Goal: Task Accomplishment & Management: Complete application form

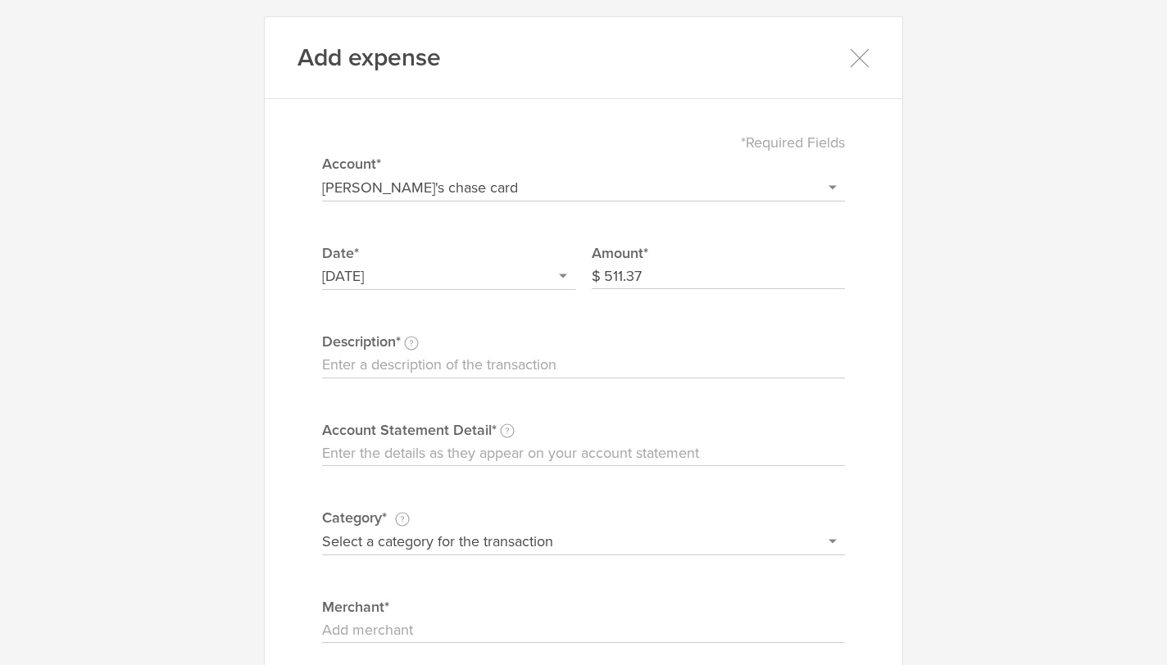
select select "68e8143ab7a997000269c4c4"
click at [857, 65] on icon at bounding box center [859, 58] width 20 height 20
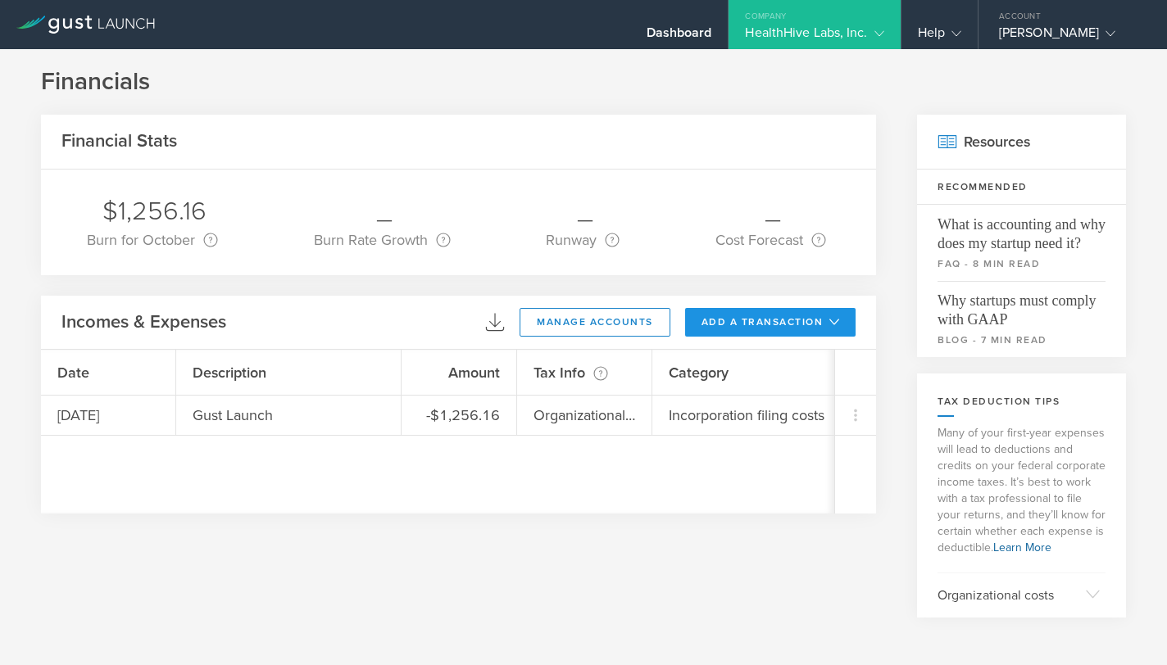
click at [765, 326] on button "add a transaction" at bounding box center [770, 322] width 171 height 29
click at [784, 357] on li "Add Expense" at bounding box center [801, 359] width 96 height 32
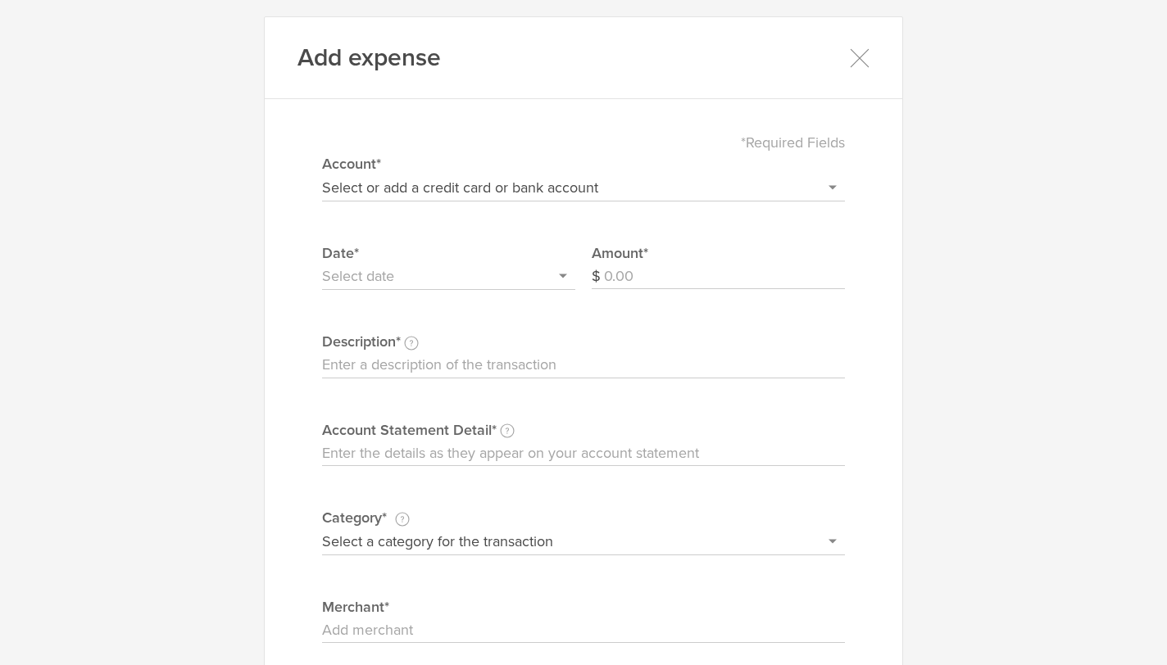
scroll to position [7, 0]
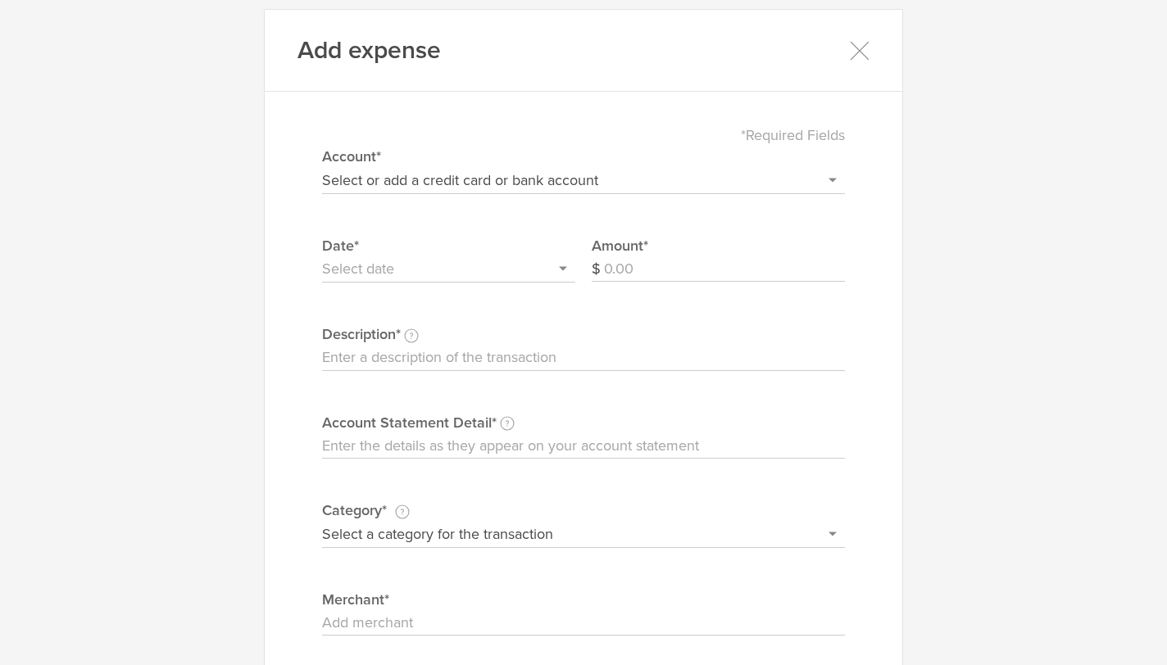
click at [769, 302] on div "Amount $" at bounding box center [718, 279] width 253 height 88
click at [738, 258] on input "Amount" at bounding box center [724, 269] width 241 height 26
type input "511.37"
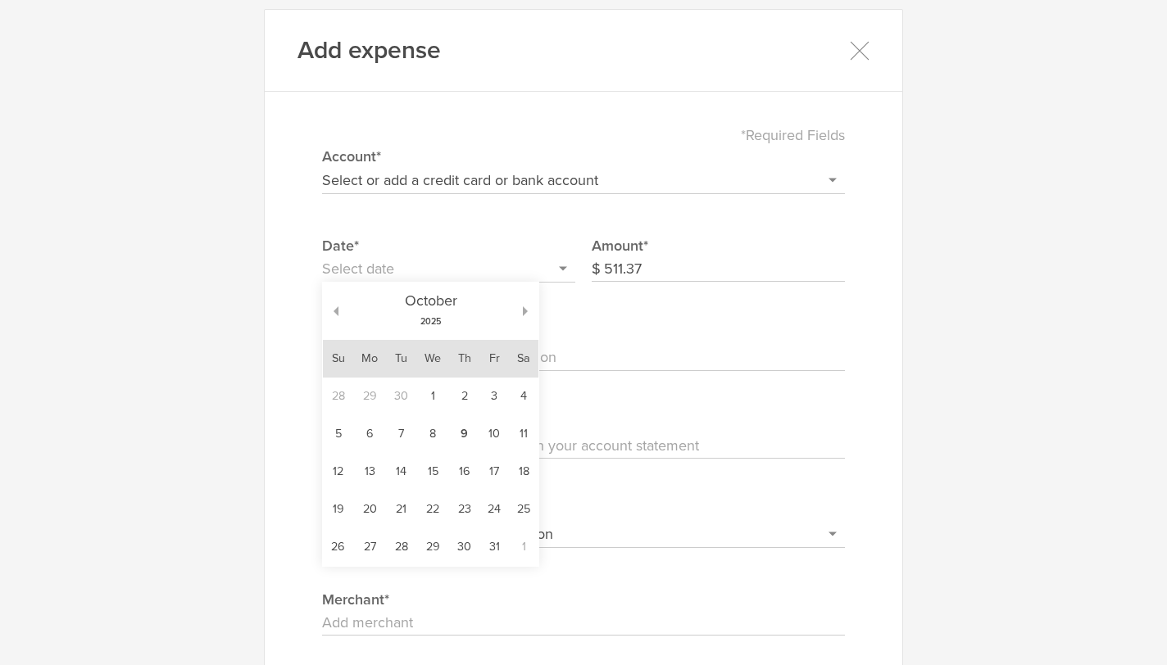
click at [529, 256] on input "text" at bounding box center [448, 269] width 253 height 26
click at [456, 442] on td "9" at bounding box center [464, 434] width 30 height 38
type input "[DATE]"
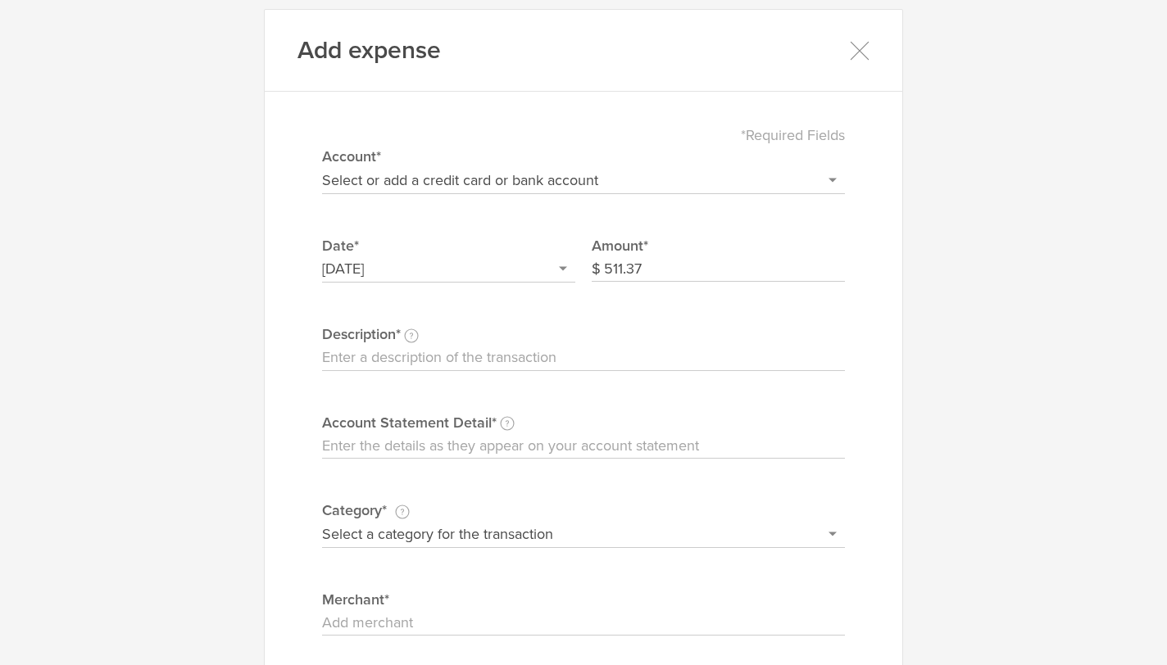
click at [497, 175] on select "Select or add a credit card or bank account Visa - 5818 Irene's chase card + Ad…" at bounding box center [583, 180] width 523 height 26
select select "68e8143ab7a997000269c4c4"
click at [322, 167] on select "Select or add a credit card or bank account Visa - 5818 Irene's chase card + Ad…" at bounding box center [583, 180] width 523 height 26
click at [451, 352] on input "Description This description is for your own reference." at bounding box center [583, 358] width 523 height 26
type input "Zoom membership for 3 people"
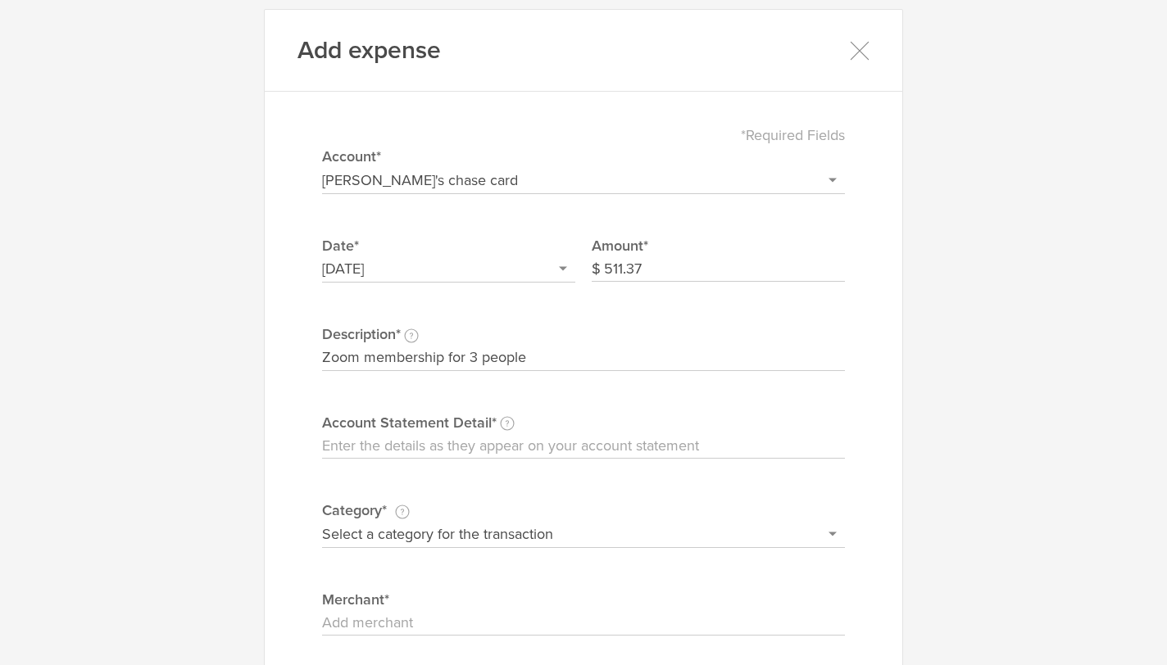
click at [488, 433] on label "Account Statement Detail Write the full description as it appears on your bank …" at bounding box center [583, 422] width 523 height 21
click at [488, 433] on input "Account Statement Detail Write the full description as it appears on your bank …" at bounding box center [583, 446] width 523 height 26
click at [472, 537] on select "Select a category for the transaction Manufacturing equipment Product/service m…" at bounding box center [583, 534] width 523 height 26
select select "Software"
click at [322, 521] on select "Select a category for the transaction Manufacturing equipment Product/service m…" at bounding box center [583, 534] width 523 height 26
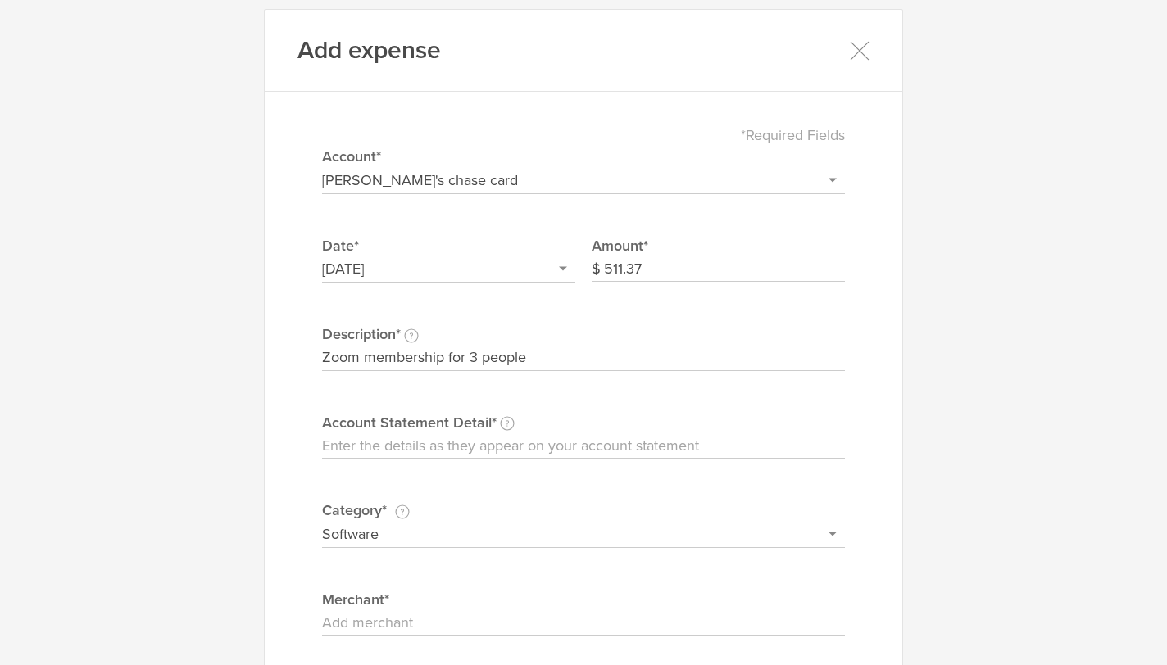
click at [464, 453] on input "Account Statement Detail Write the full description as it appears on your bank …" at bounding box center [583, 446] width 523 height 26
type input "Zoom"
click at [462, 607] on label "Merchant" at bounding box center [583, 599] width 523 height 21
click at [462, 610] on input "Merchant" at bounding box center [583, 623] width 523 height 26
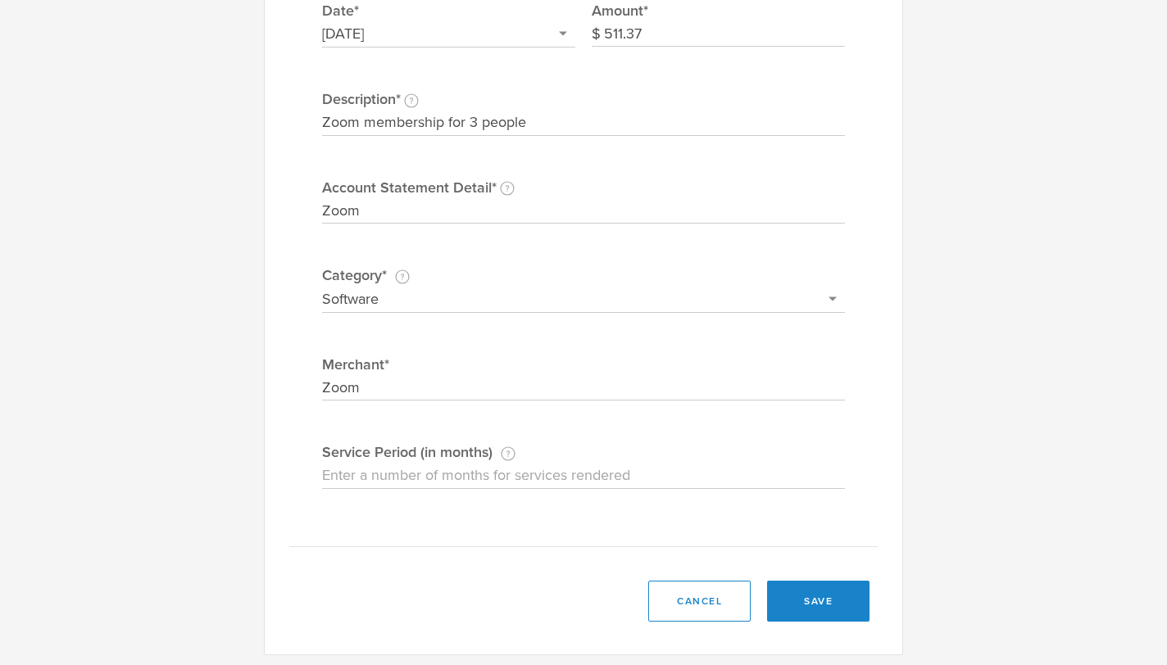
scroll to position [248, 0]
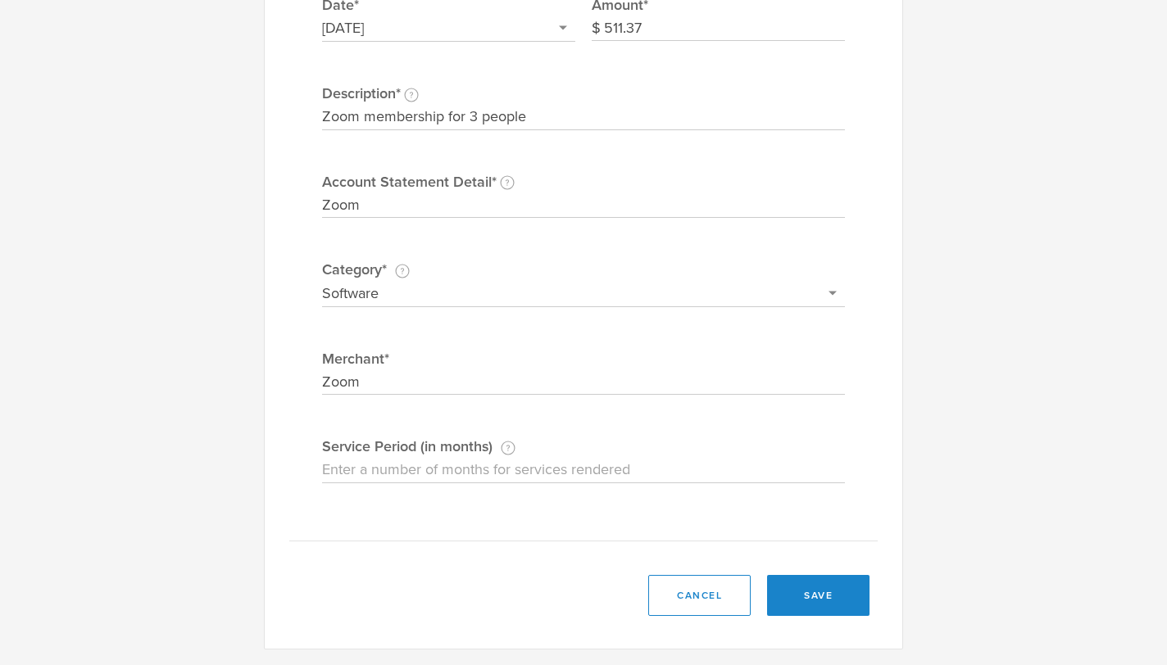
type input "Zoom"
click at [612, 471] on input "Service Period (in months) If this expense is a subscription or contract, enter…" at bounding box center [583, 470] width 523 height 26
type input "12"
click at [811, 600] on button "save" at bounding box center [818, 595] width 102 height 41
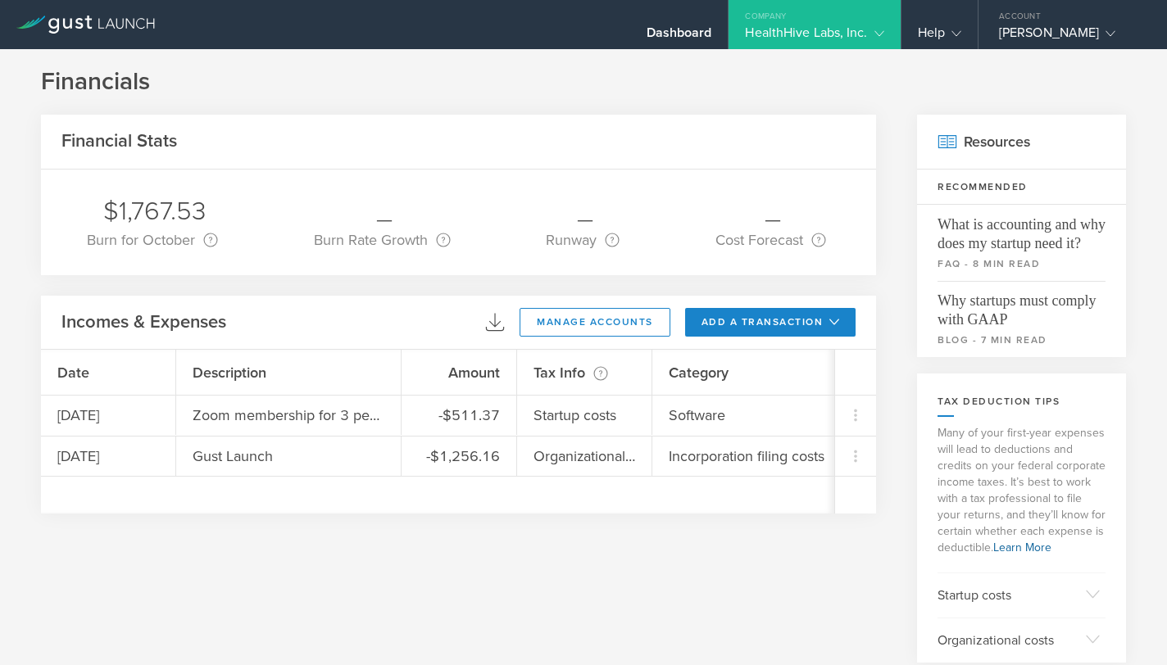
click at [806, 39] on div "HealthHive Labs, Inc." at bounding box center [814, 37] width 138 height 25
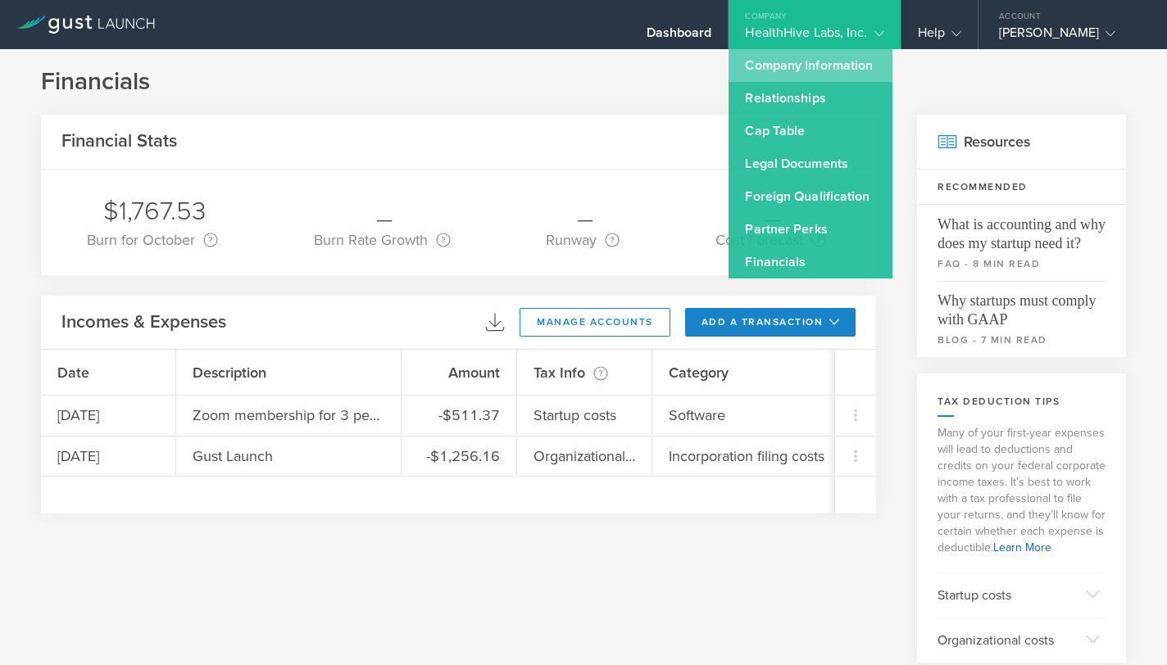
click at [833, 79] on link "Company Information" at bounding box center [810, 65] width 164 height 33
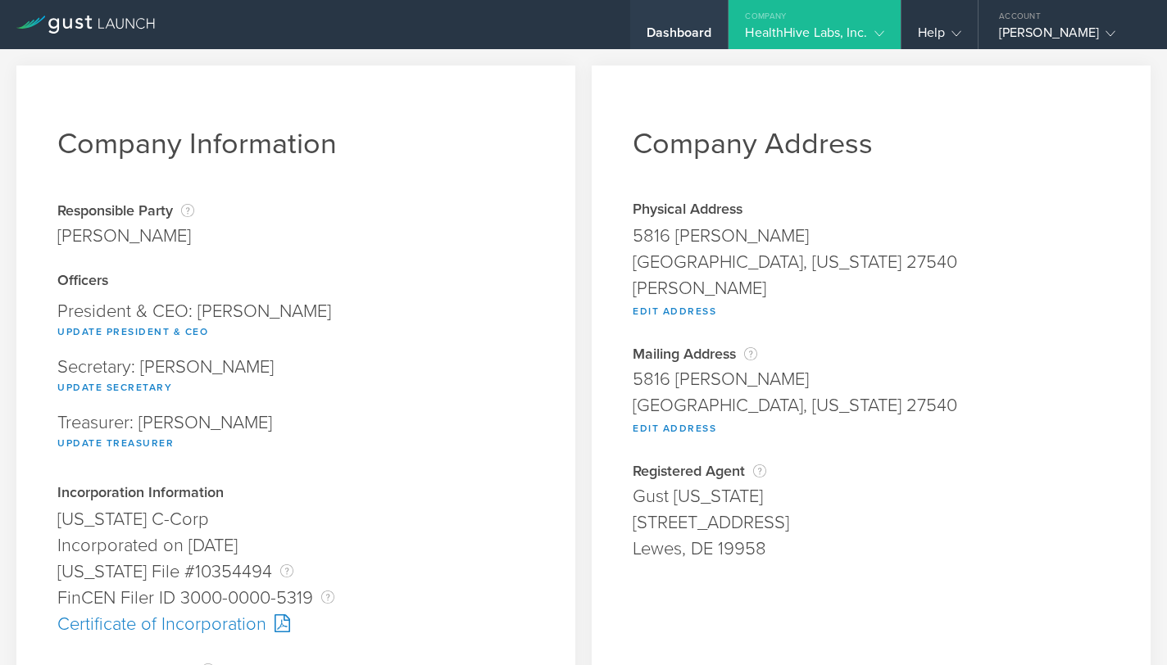
click at [694, 28] on div "Dashboard" at bounding box center [680, 37] width 66 height 25
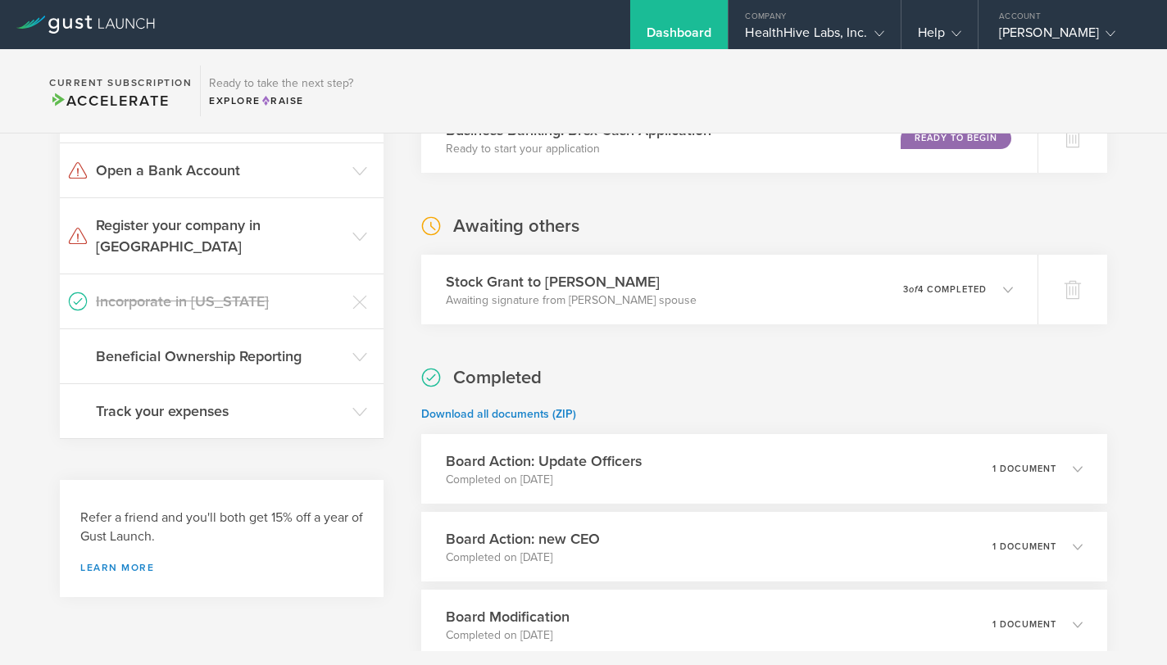
scroll to position [196, 0]
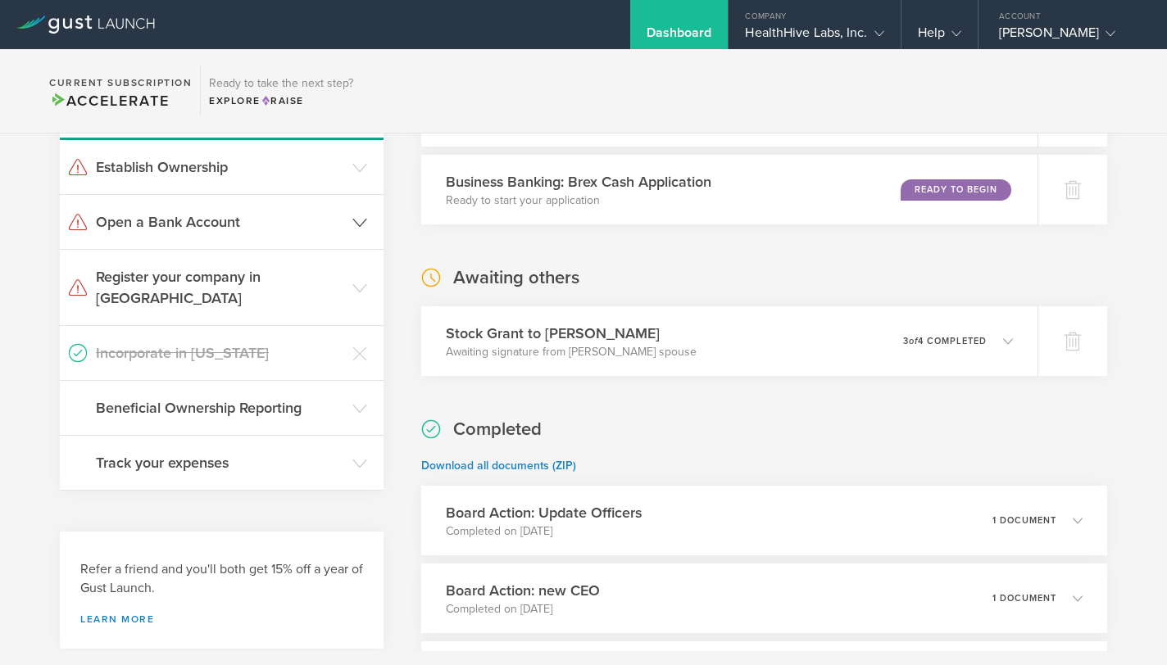
click at [306, 221] on h3 "Open a Bank Account" at bounding box center [220, 221] width 248 height 21
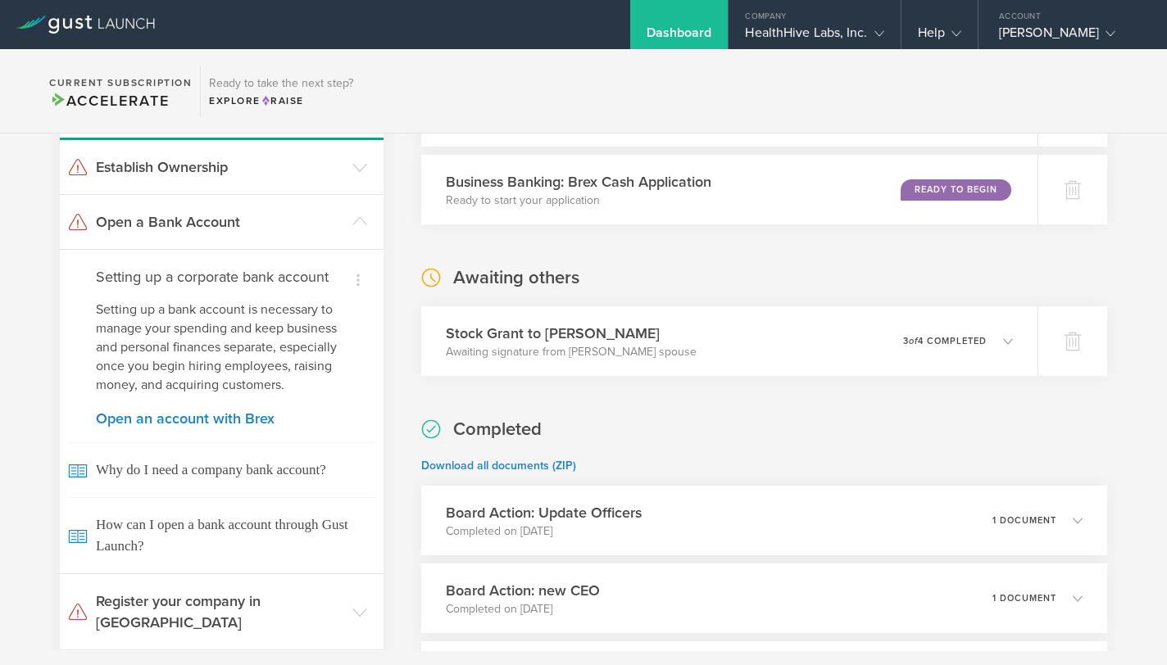
click at [248, 396] on div "Dismiss I already have a bank account Dismiss I don't need a bank right now Set…" at bounding box center [222, 411] width 324 height 324
click at [315, 264] on div "Dismiss I already have a bank account Dismiss I don't need a bank right now Set…" at bounding box center [222, 411] width 324 height 324
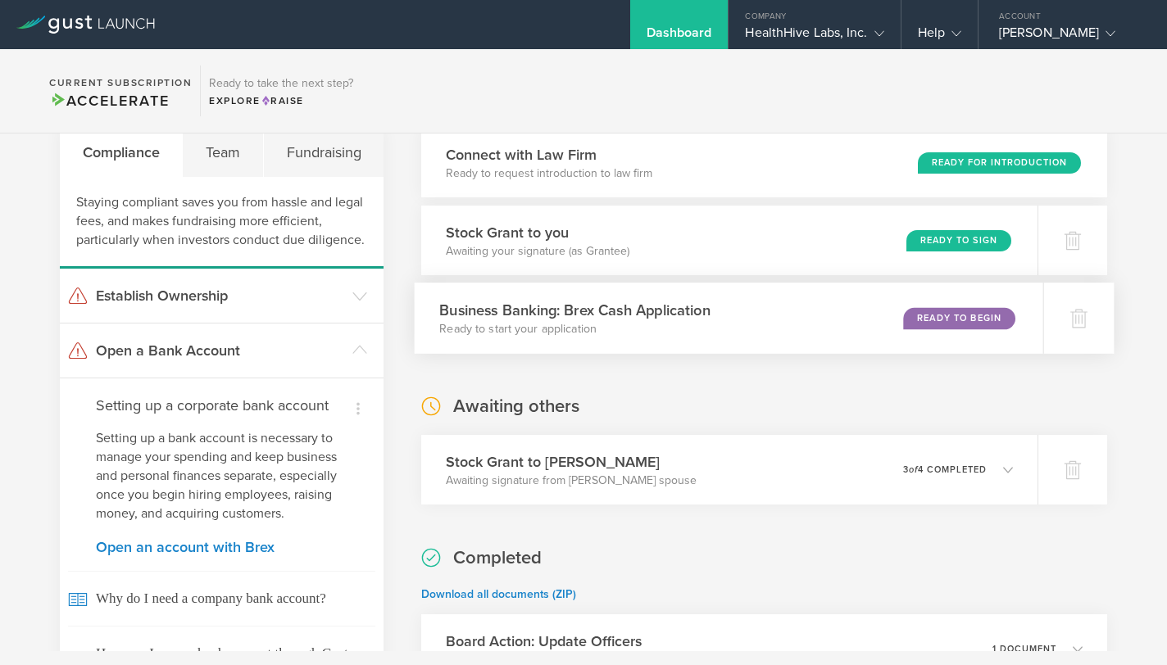
scroll to position [0, 0]
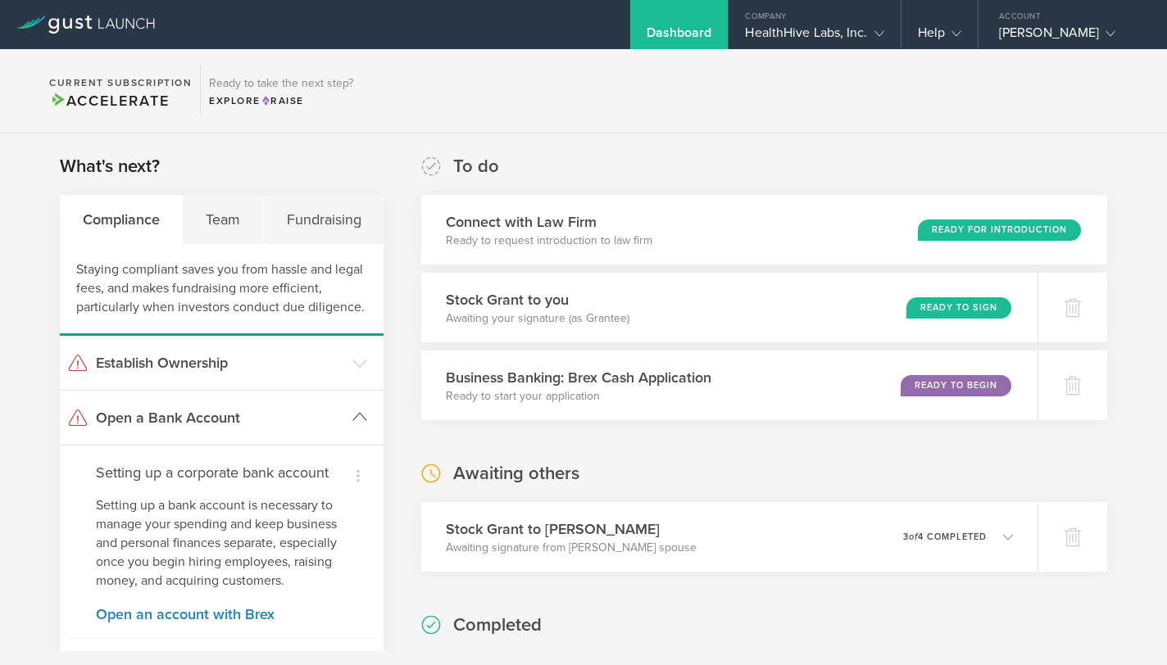
click at [360, 417] on icon at bounding box center [359, 417] width 15 height 15
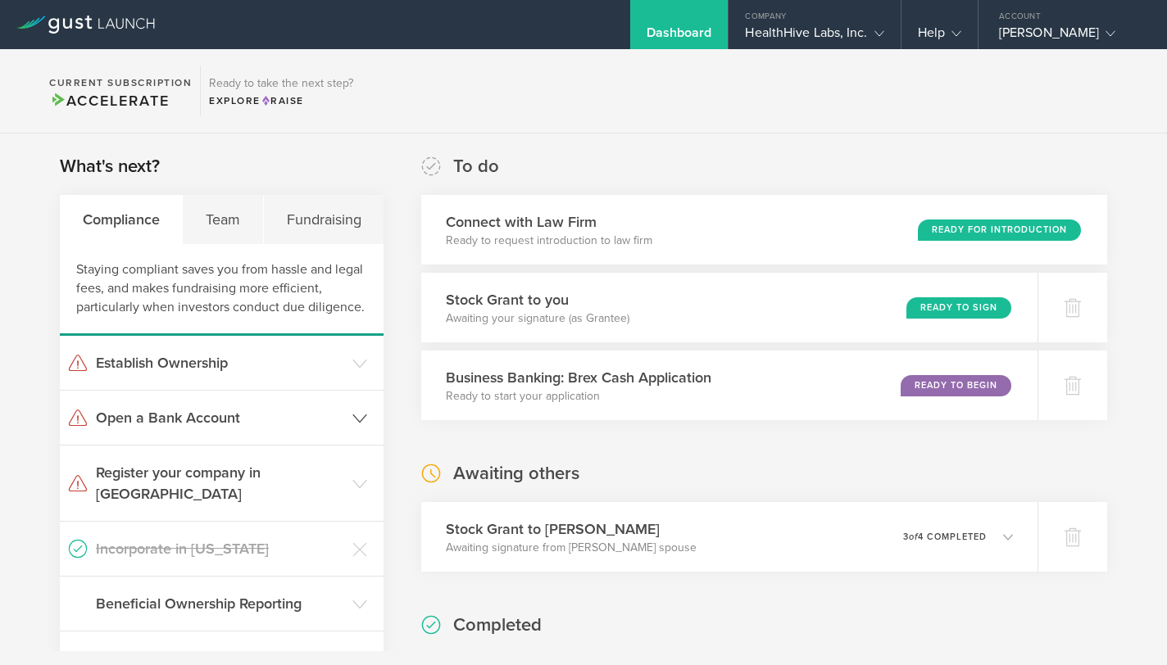
click at [360, 417] on polyline at bounding box center [359, 418] width 13 height 7
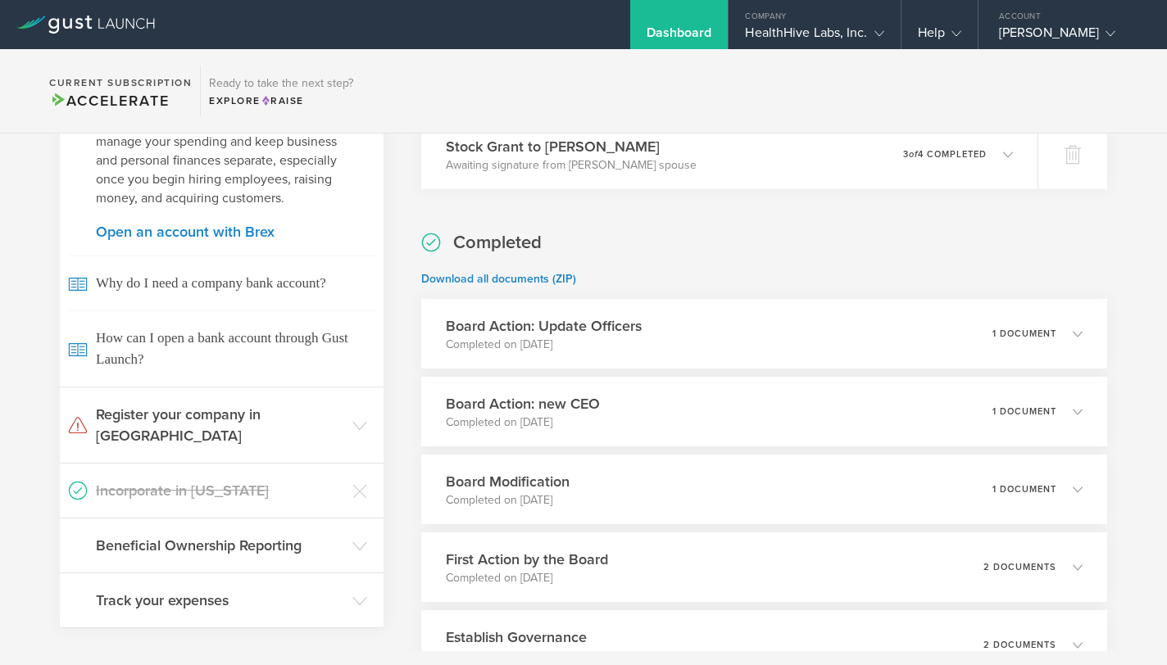
scroll to position [342, 0]
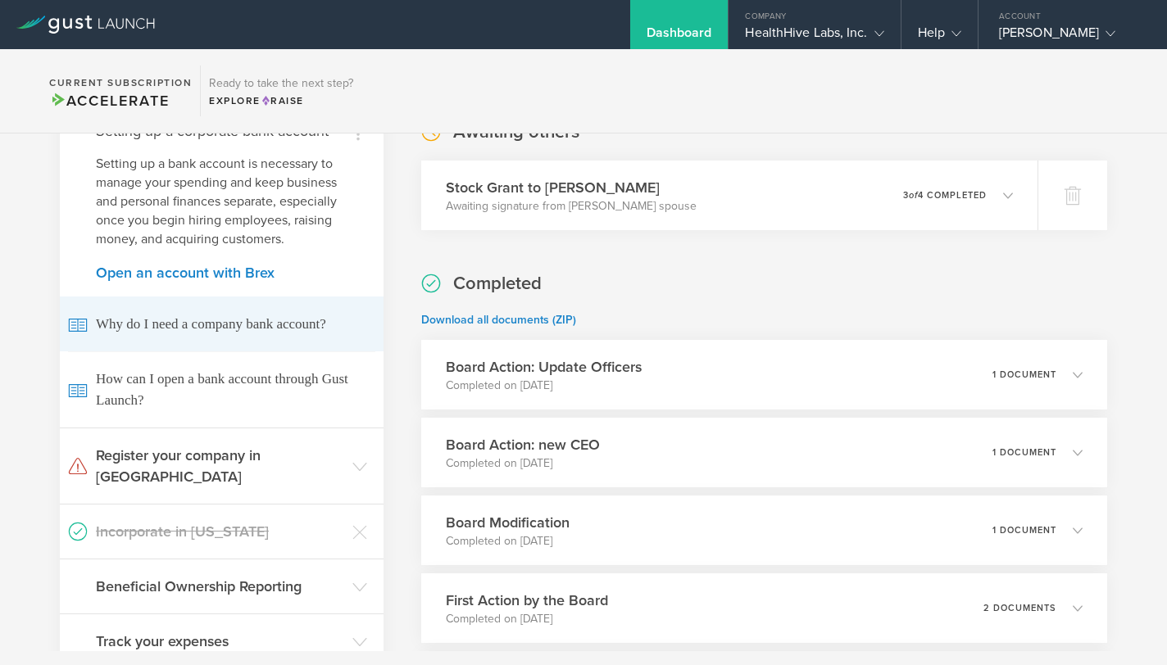
click at [257, 334] on span "Why do I need a company bank account?" at bounding box center [221, 324] width 307 height 55
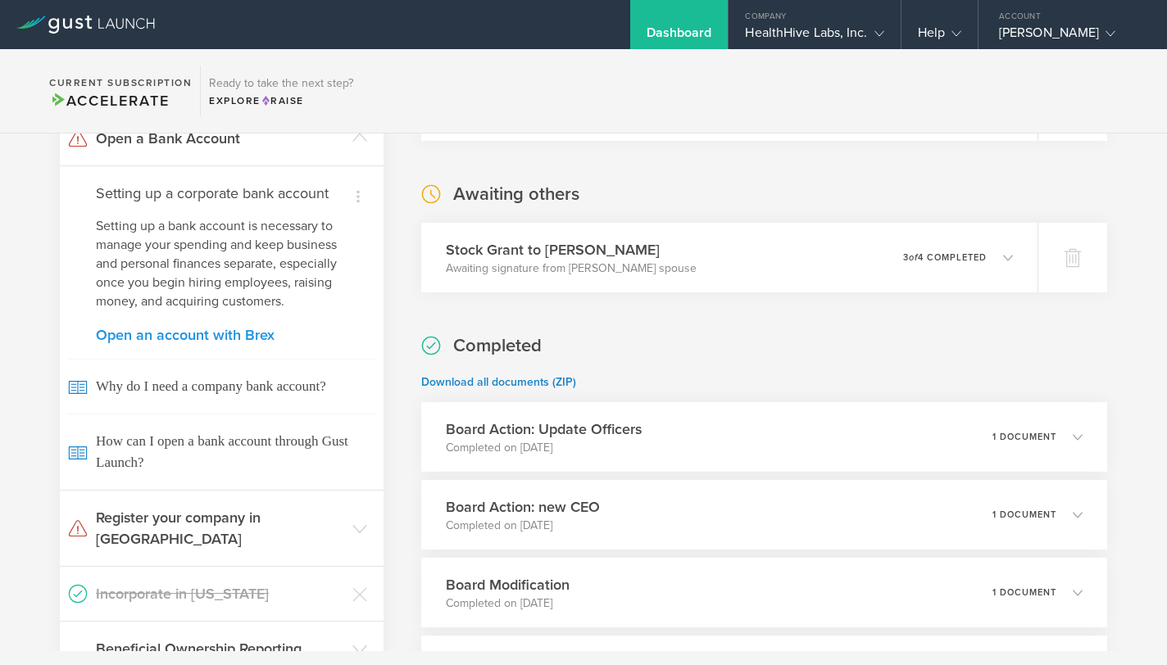
click at [263, 339] on link "Open an account with Brex" at bounding box center [222, 335] width 252 height 15
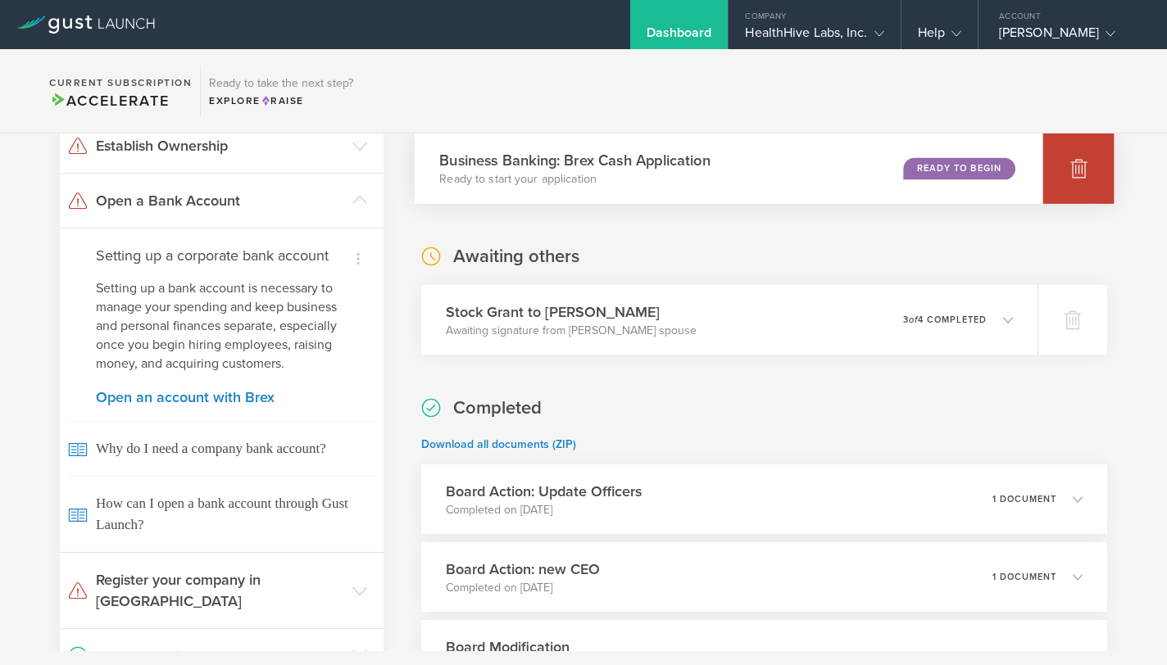
click at [1070, 165] on icon at bounding box center [1078, 169] width 17 height 16
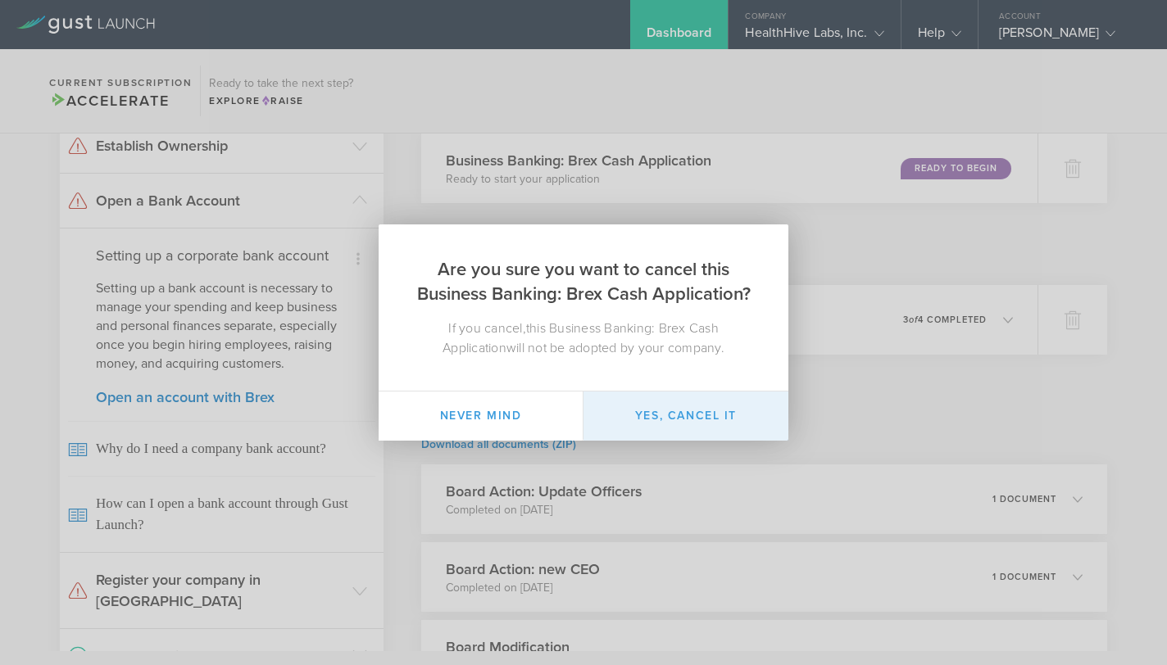
click at [674, 416] on button "Yes, cancel it" at bounding box center [685, 416] width 205 height 49
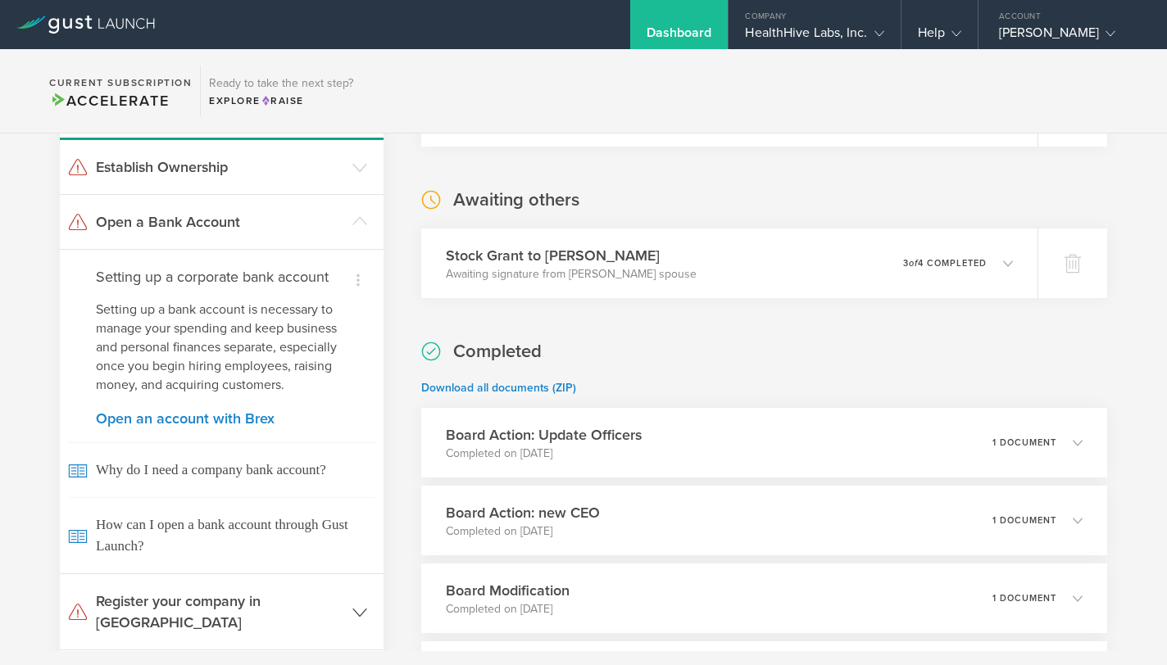
scroll to position [162, 0]
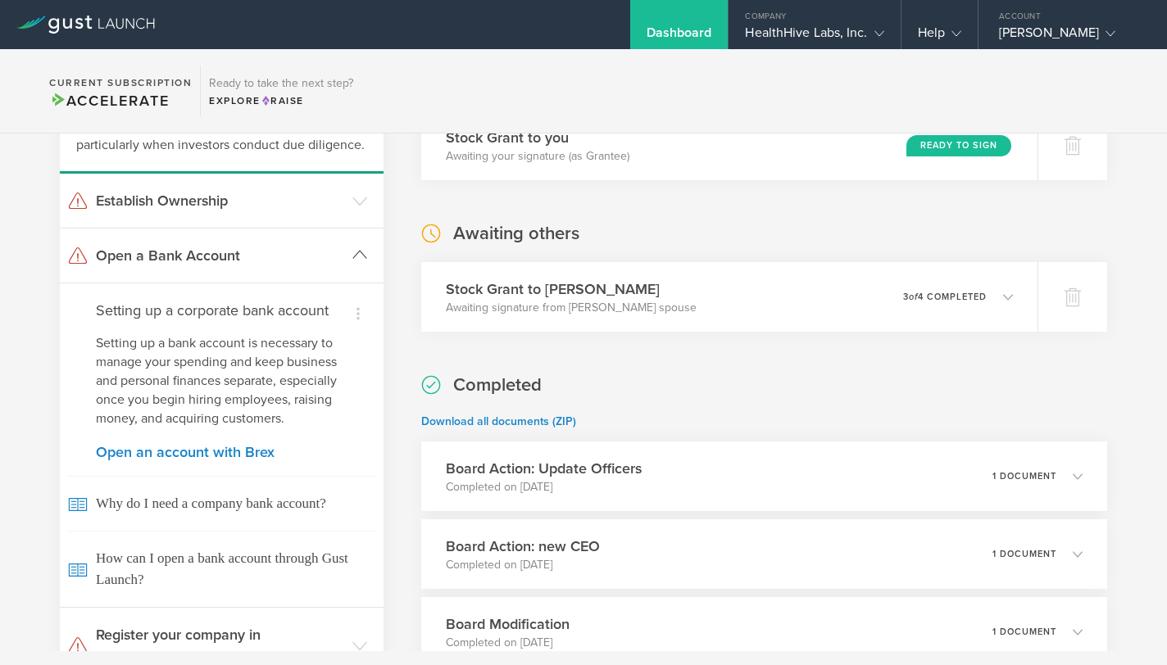
click at [333, 259] on h3 "Open a Bank Account" at bounding box center [220, 255] width 248 height 21
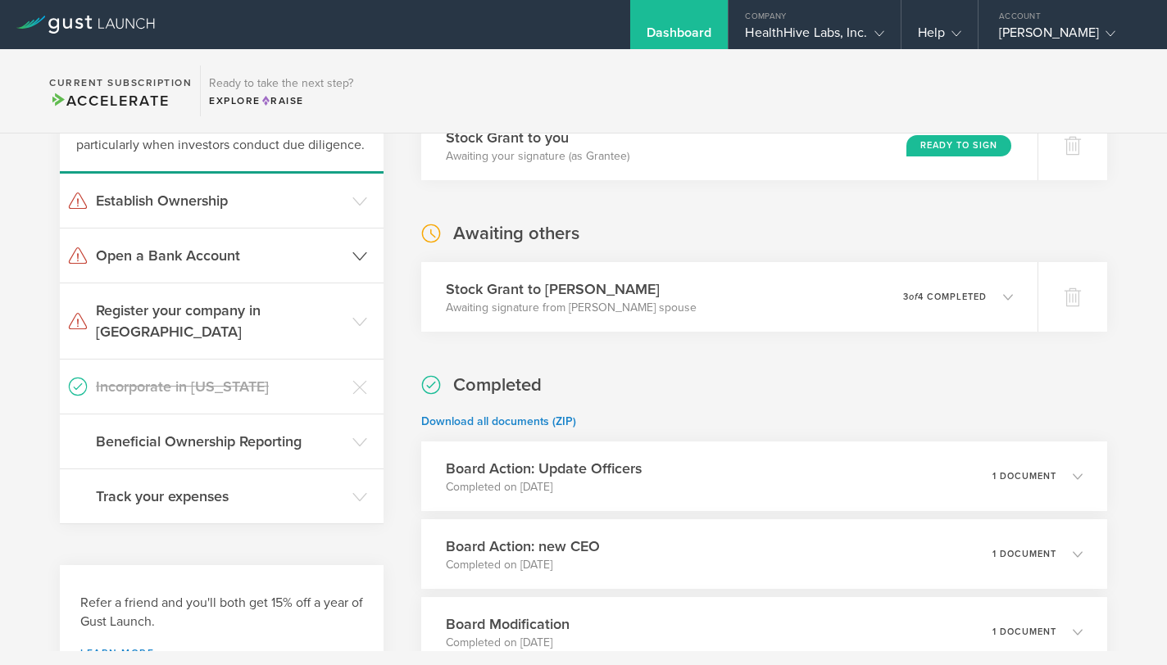
click at [333, 259] on h3 "Open a Bank Account" at bounding box center [220, 255] width 248 height 21
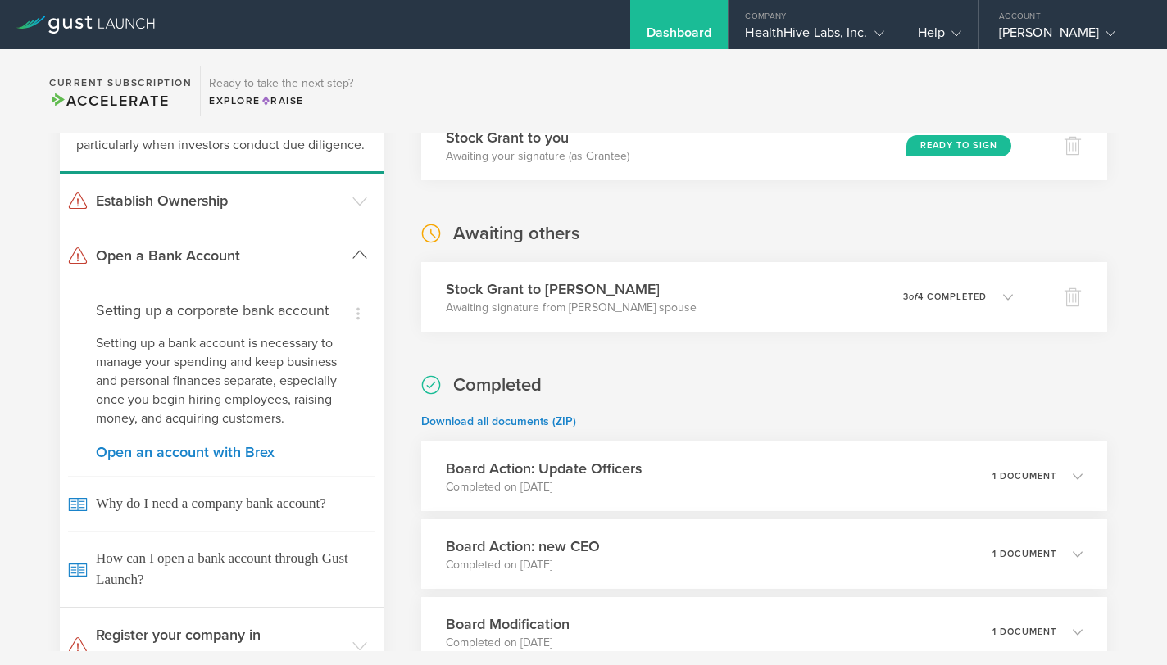
click at [198, 258] on h3 "Open a Bank Account" at bounding box center [220, 255] width 248 height 21
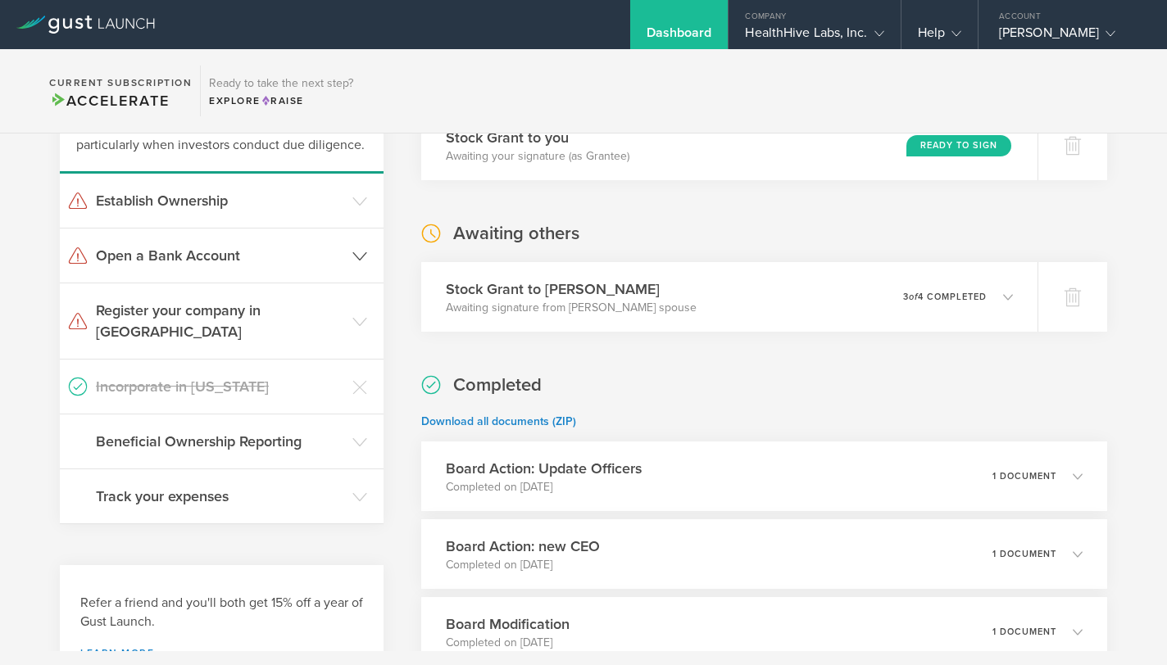
click at [198, 258] on h3 "Open a Bank Account" at bounding box center [220, 255] width 248 height 21
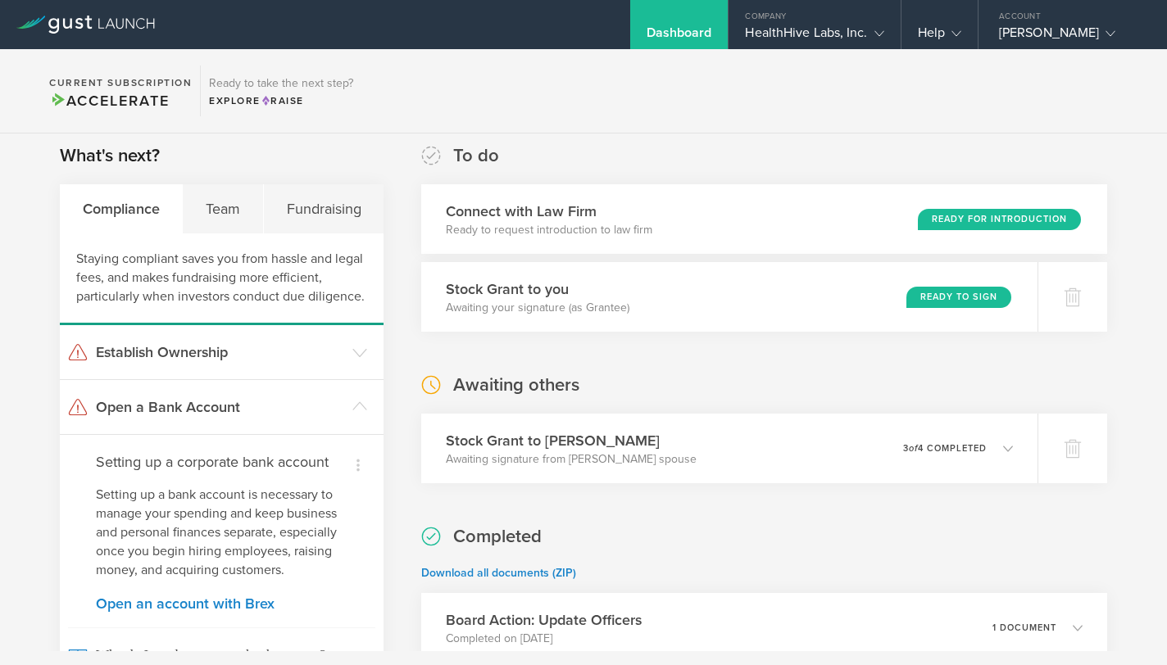
scroll to position [0, 0]
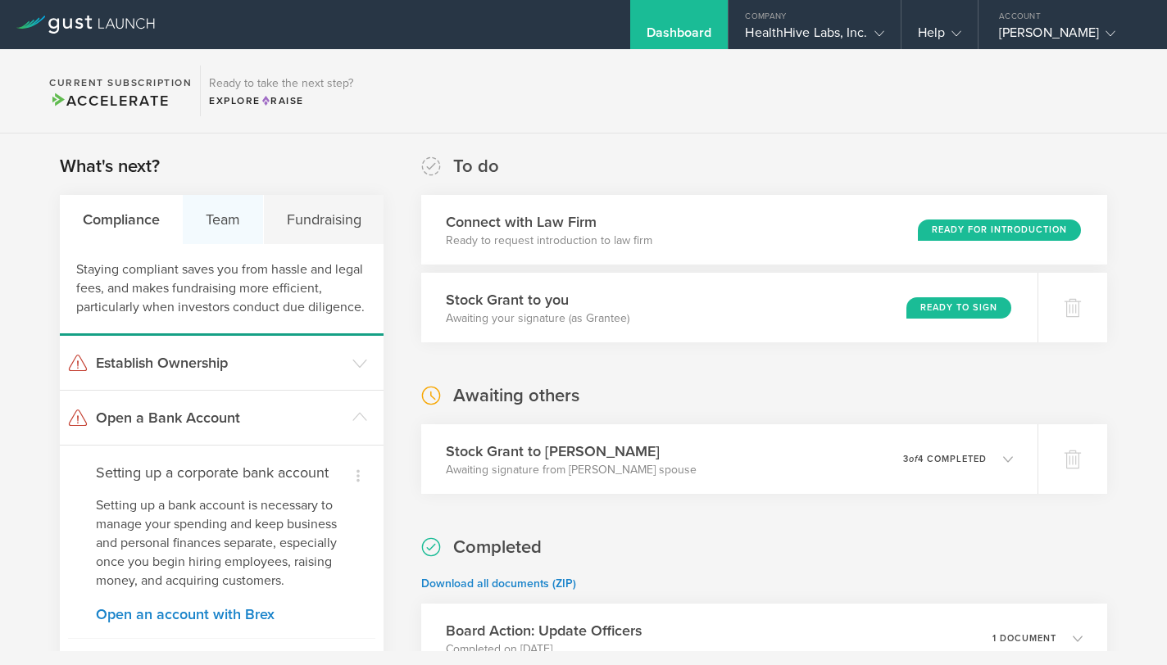
click at [245, 211] on div "Team" at bounding box center [223, 219] width 80 height 49
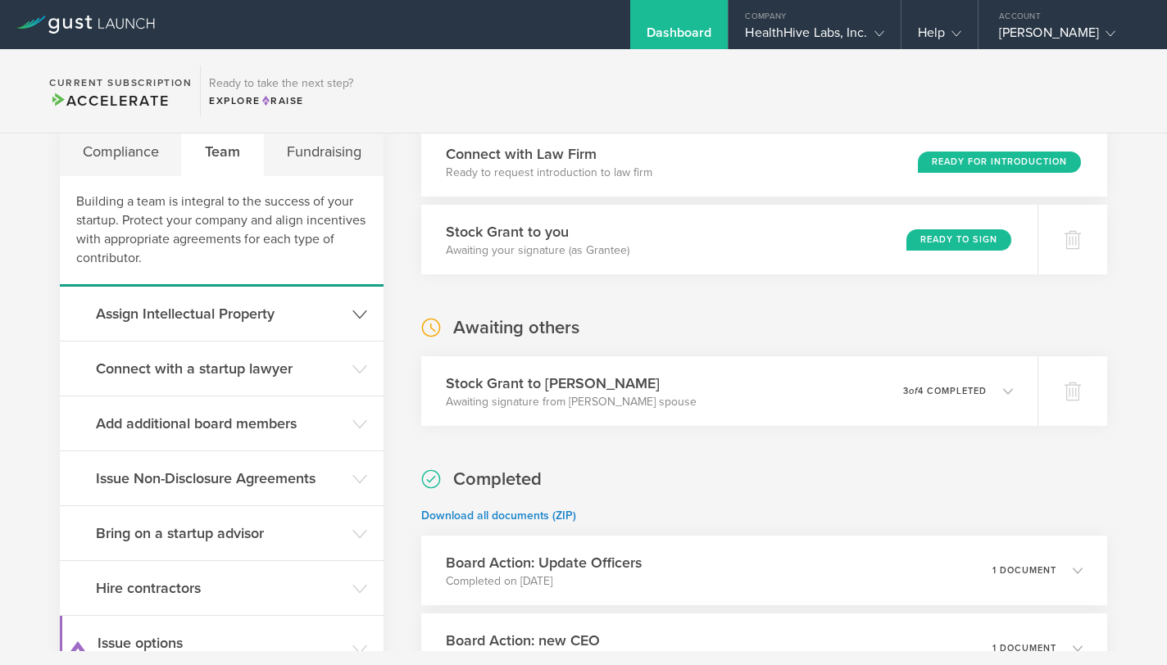
scroll to position [120, 0]
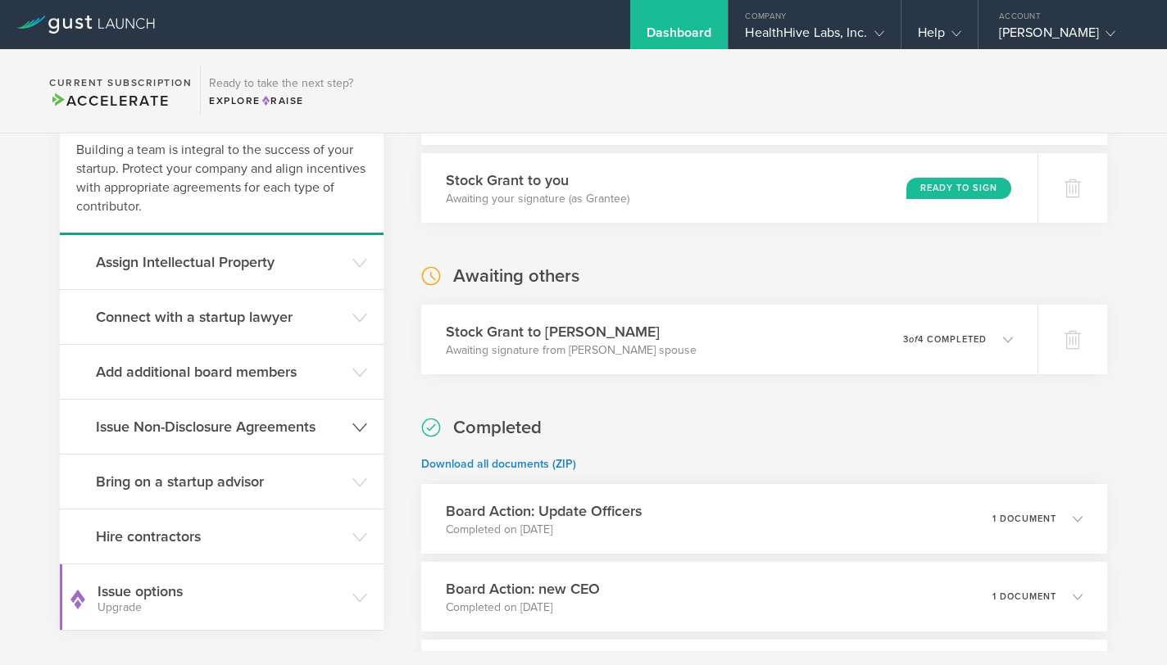
click at [338, 425] on h3 "Issue Non-Disclosure Agreements" at bounding box center [220, 426] width 248 height 21
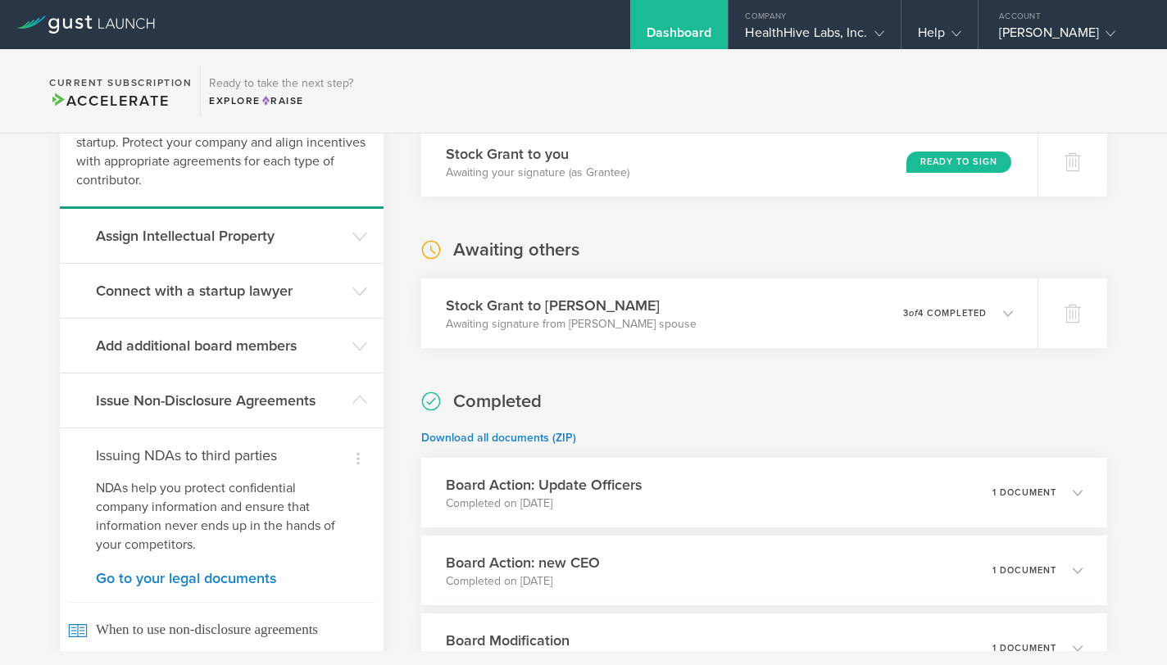
scroll to position [157, 0]
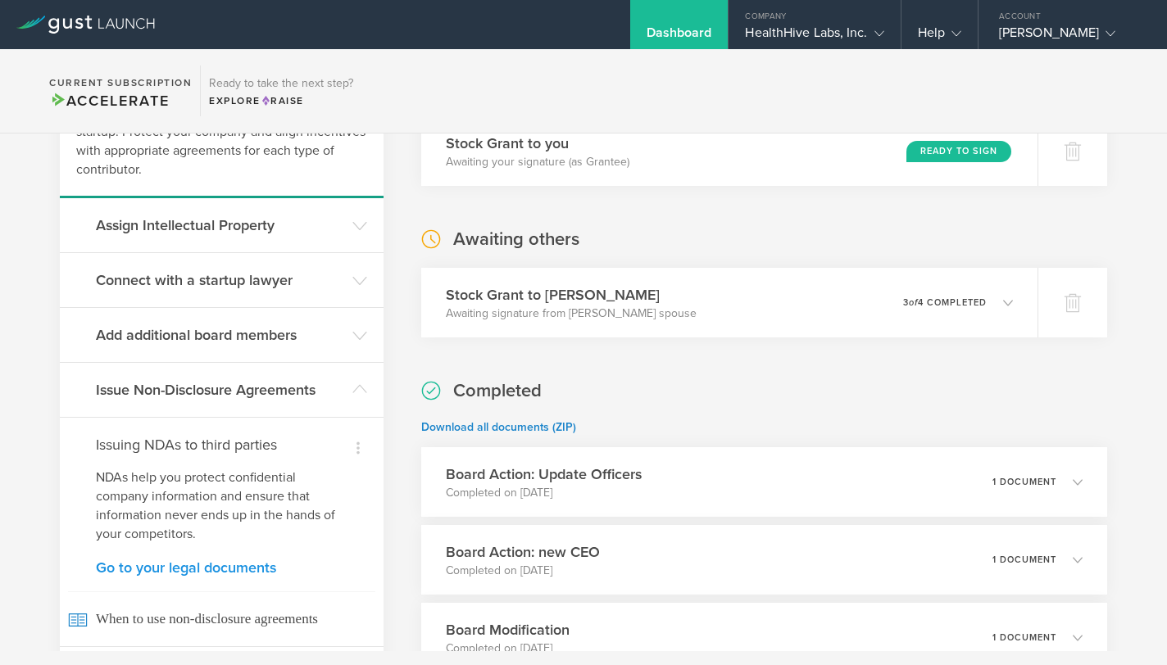
click at [227, 569] on link "Go to your legal documents" at bounding box center [222, 567] width 252 height 15
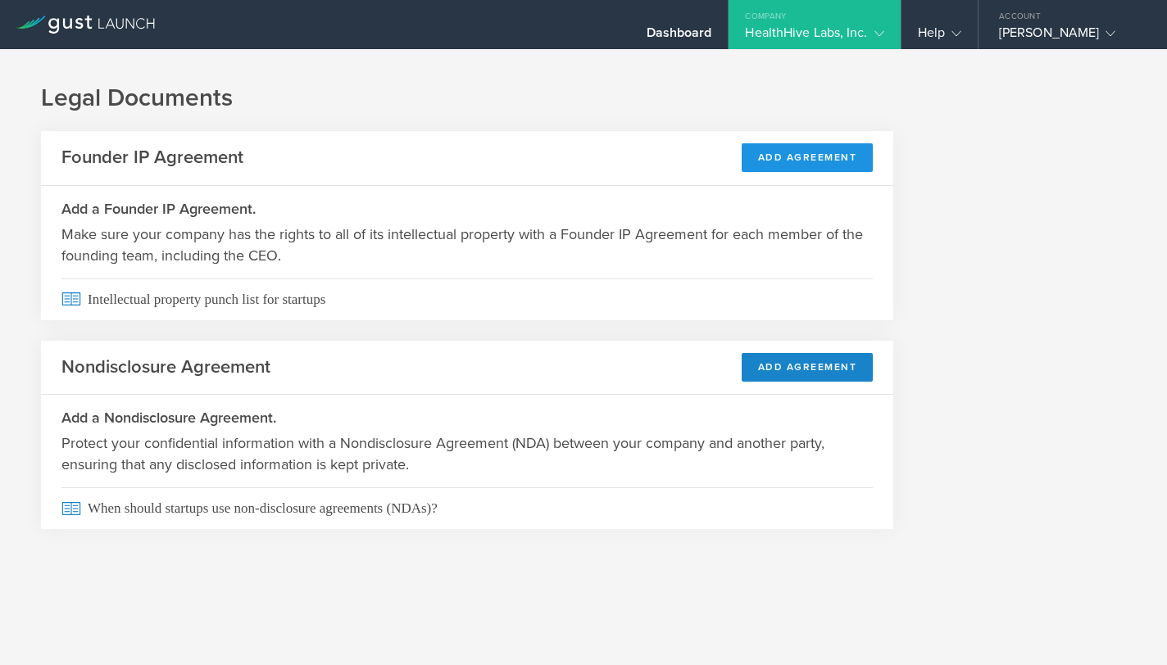
click at [790, 152] on button "Add Agreement" at bounding box center [808, 157] width 132 height 29
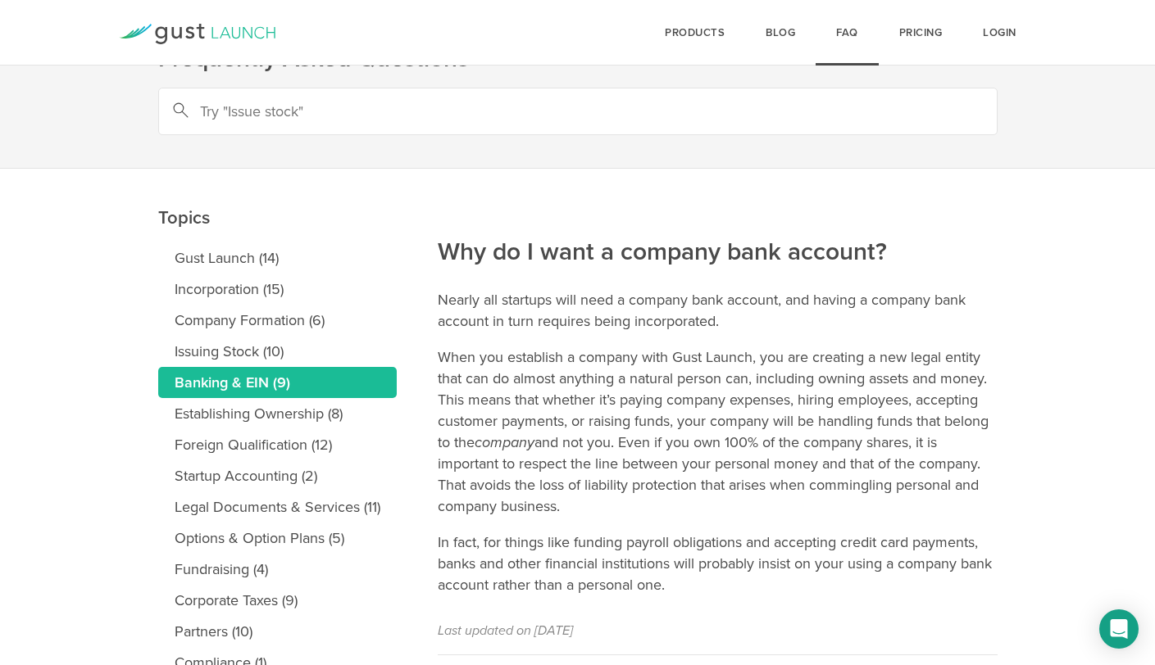
scroll to position [61, 0]
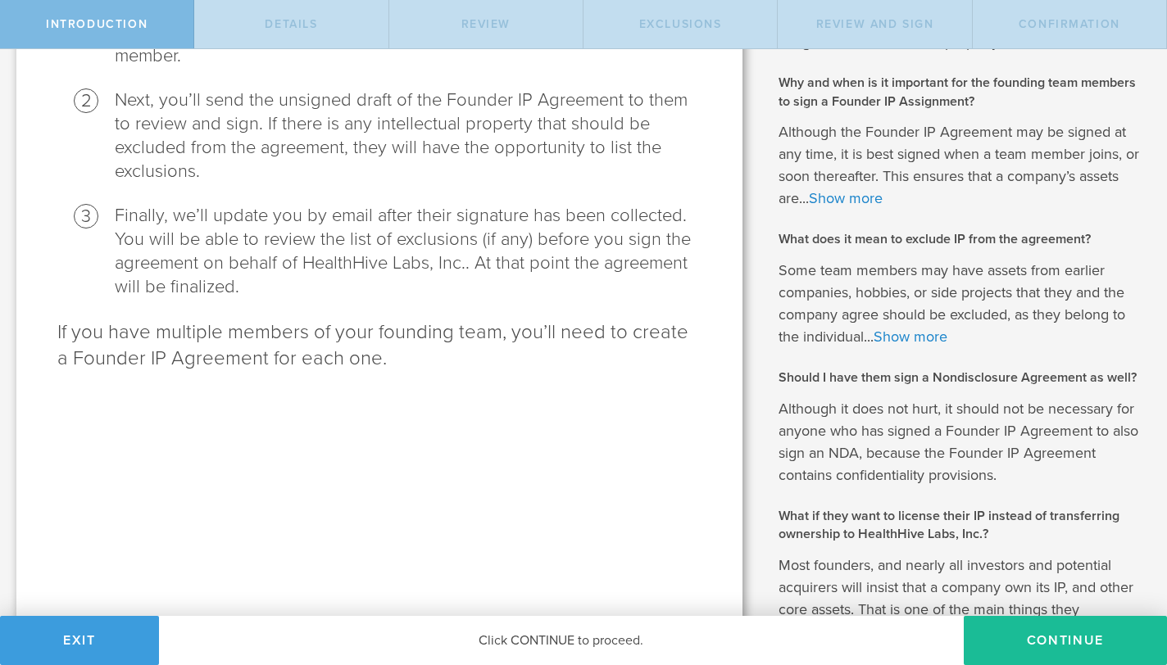
scroll to position [368, 0]
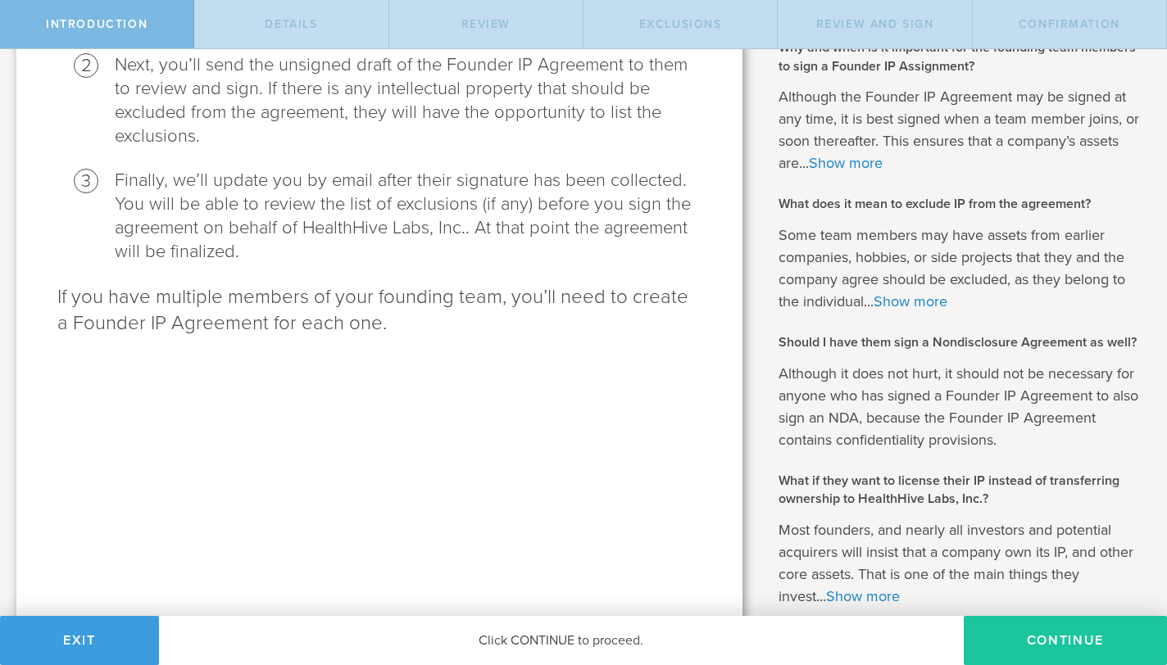
click at [1059, 641] on button "Continue" at bounding box center [1065, 640] width 203 height 49
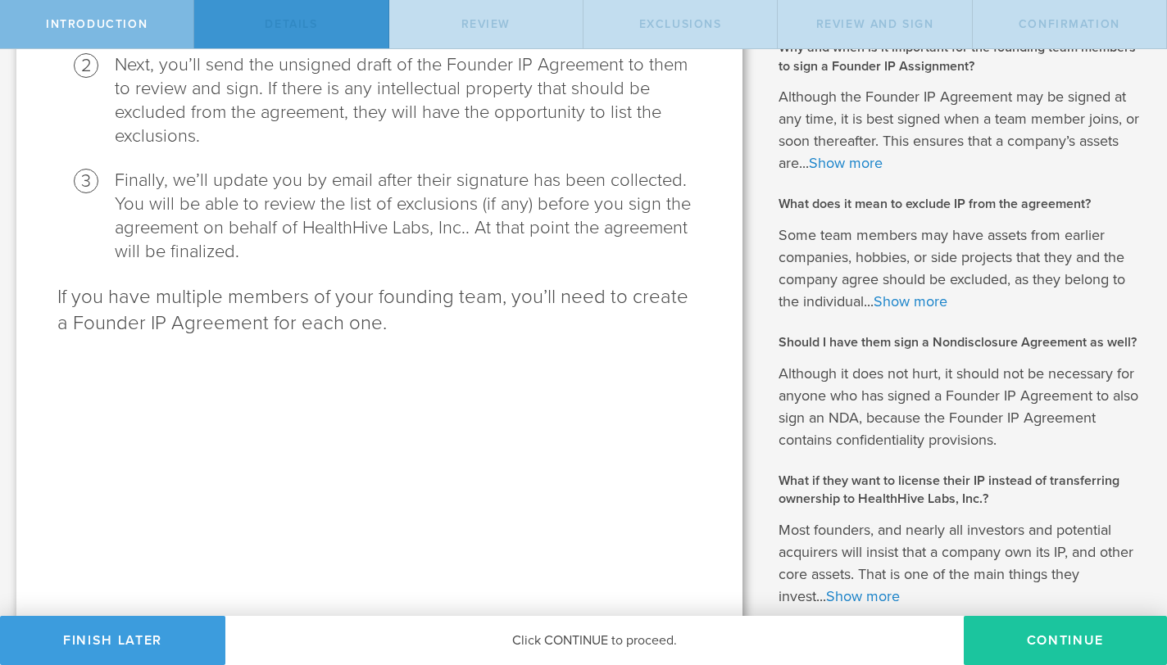
scroll to position [0, 0]
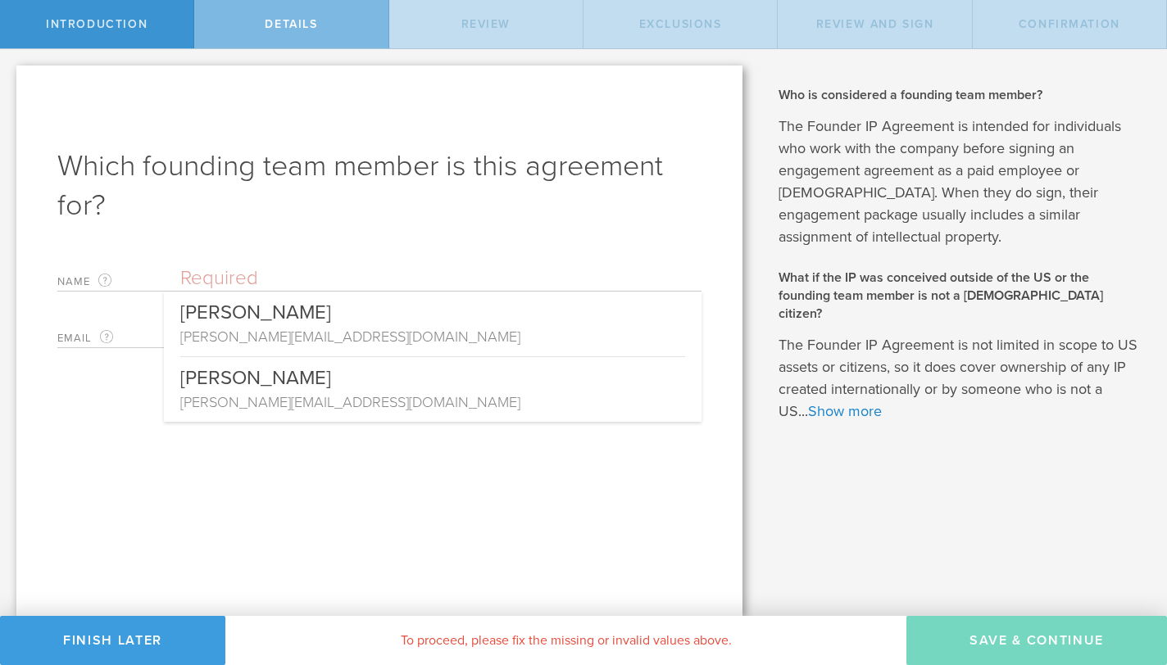
click at [573, 277] on input "text" at bounding box center [440, 278] width 521 height 25
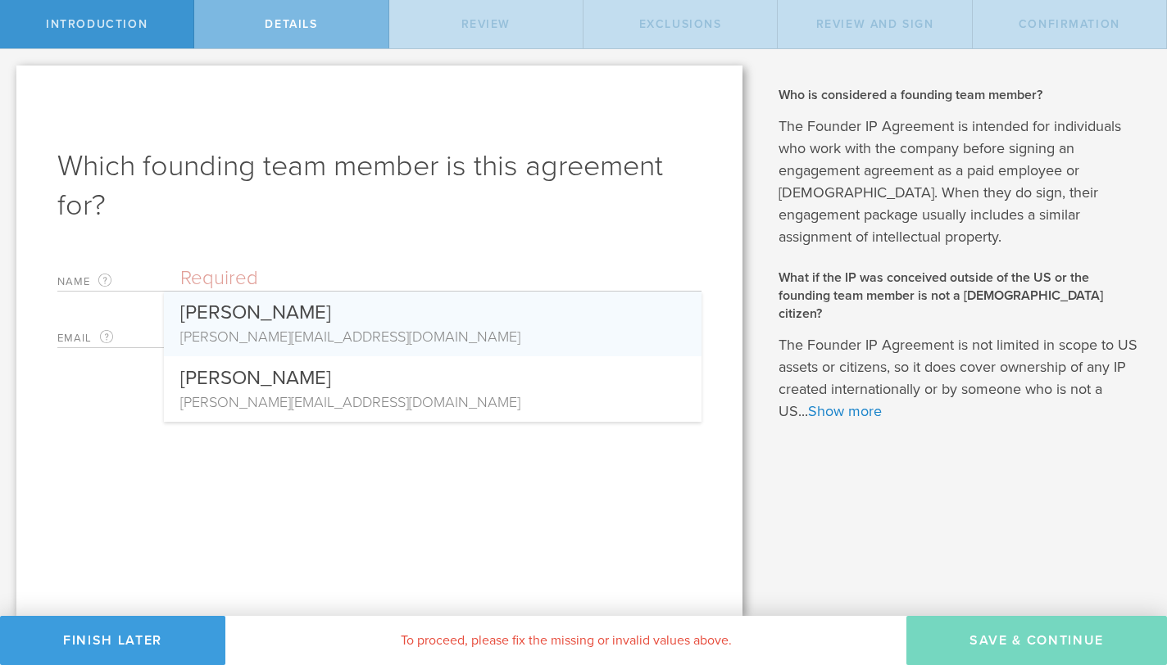
click at [567, 320] on div "[PERSON_NAME]" at bounding box center [432, 309] width 505 height 34
type input "[PERSON_NAME]"
type input "irene@healthhivelabs.com"
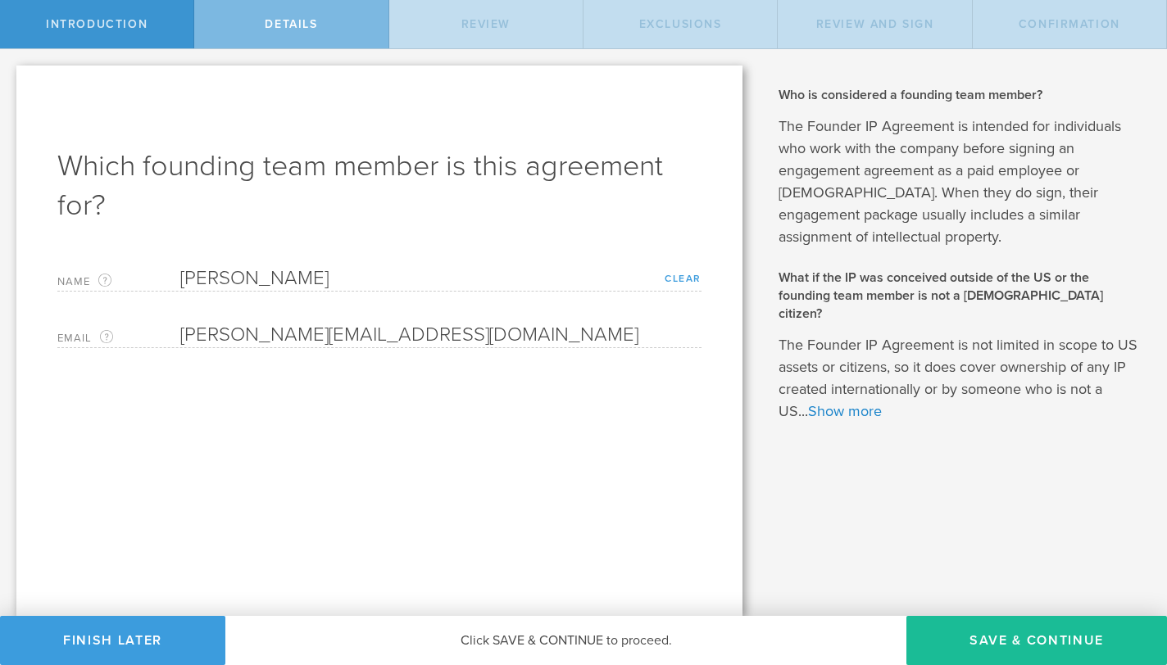
click at [684, 278] on link "Clear" at bounding box center [683, 278] width 37 height 11
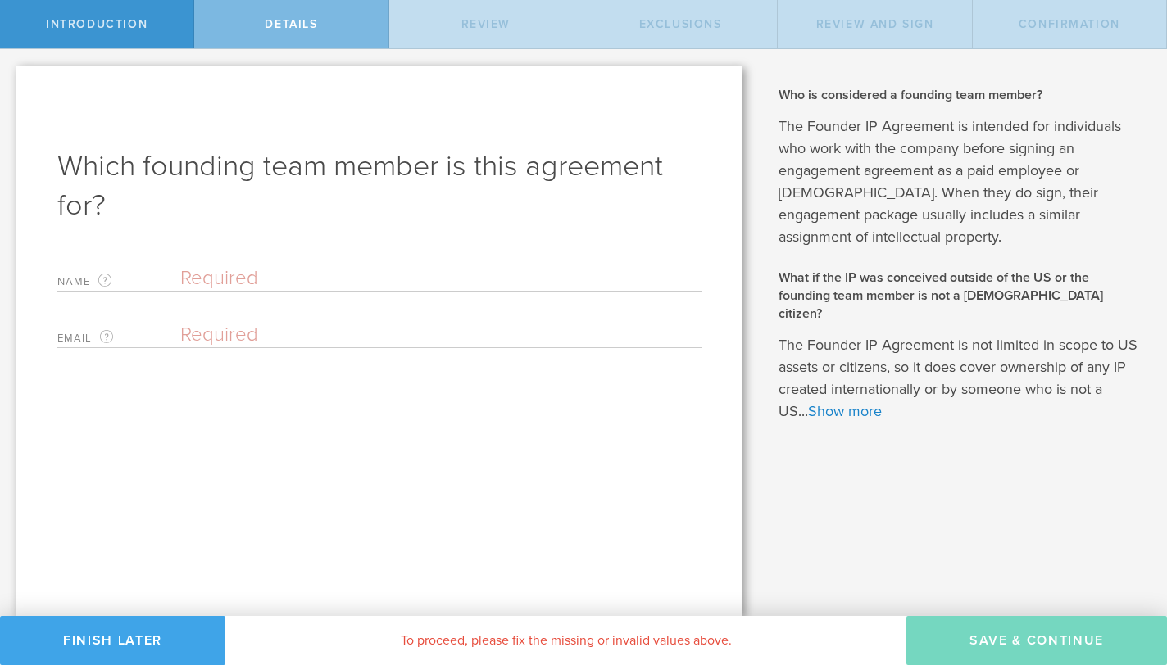
click at [191, 638] on button "Finish Later" at bounding box center [112, 640] width 225 height 49
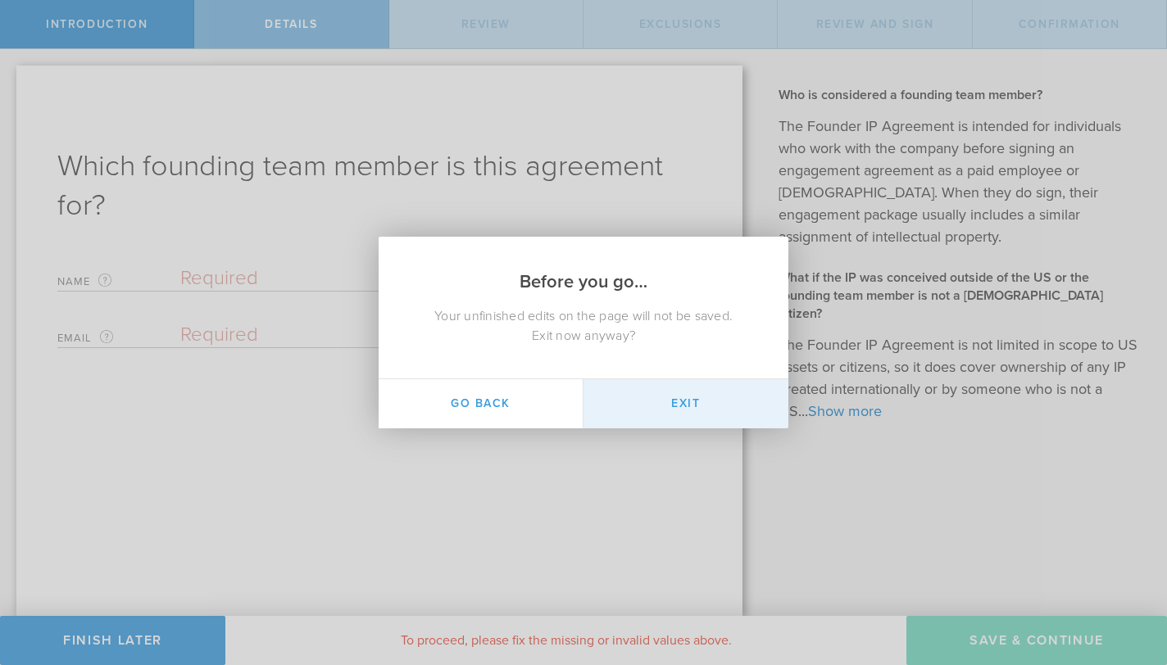
click at [707, 417] on button "Exit" at bounding box center [685, 403] width 205 height 49
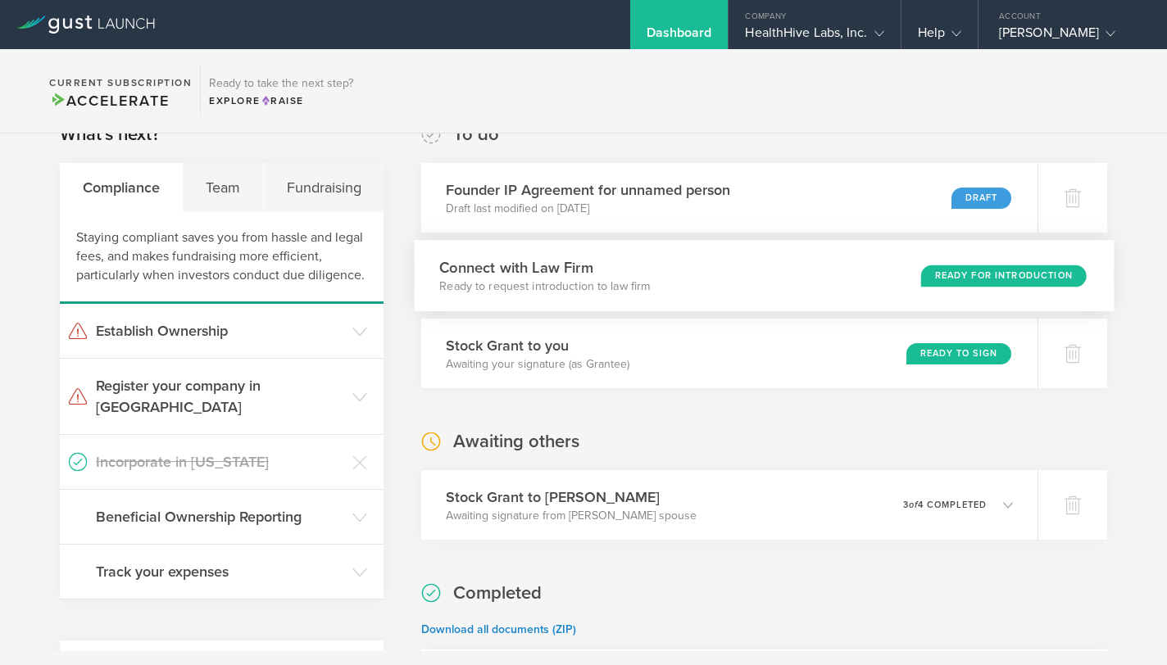
scroll to position [55, 0]
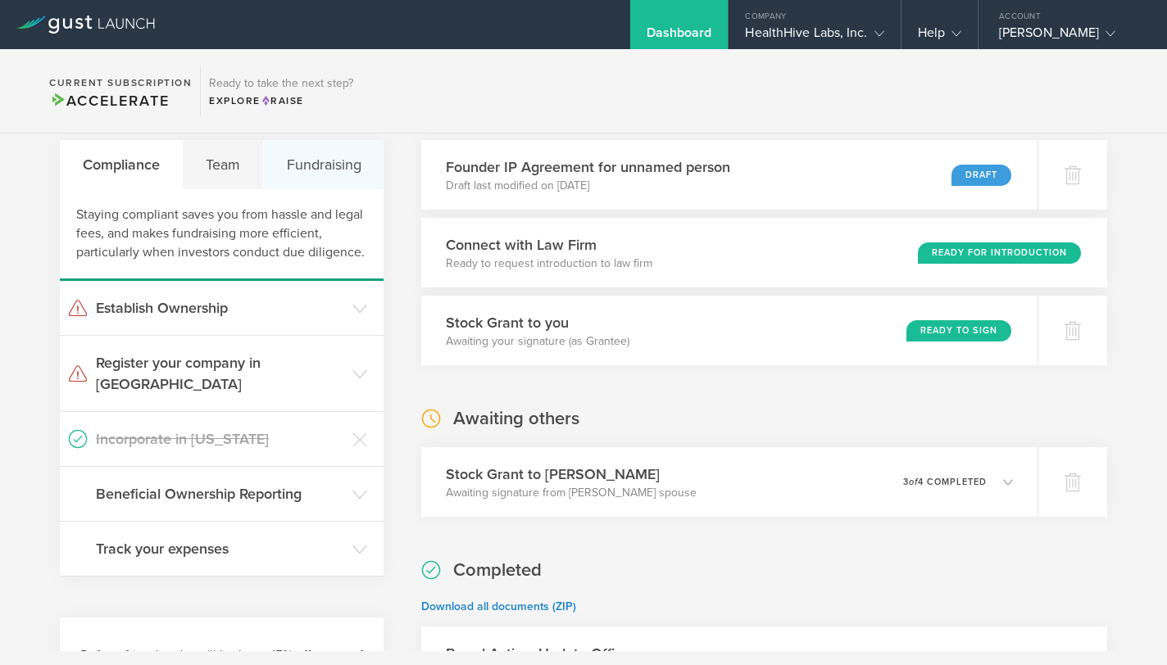
click at [357, 176] on div "Fundraising" at bounding box center [324, 164] width 120 height 49
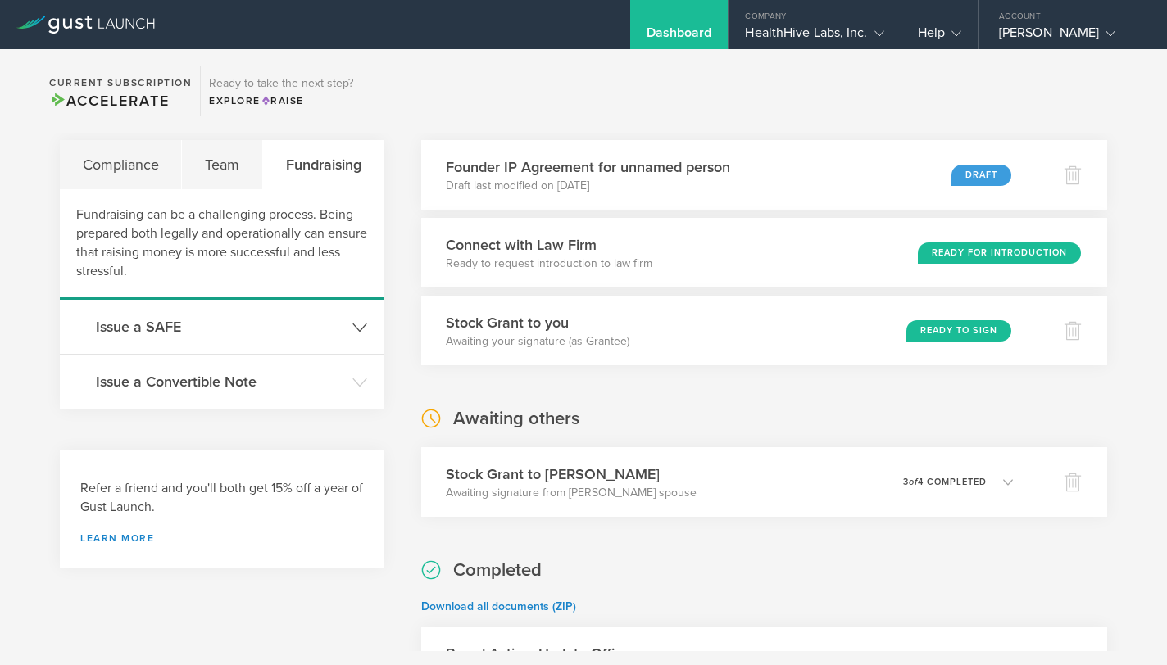
click at [348, 313] on header "Issue a SAFE" at bounding box center [222, 327] width 324 height 54
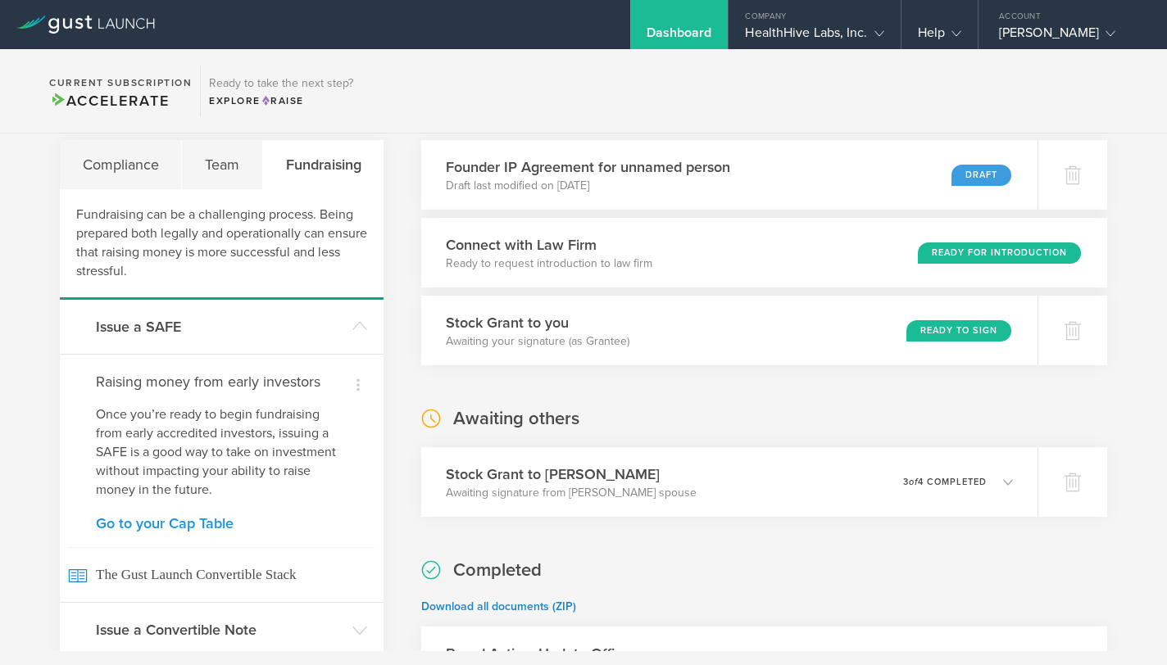
click at [227, 527] on link "Go to your Cap Table" at bounding box center [222, 523] width 252 height 15
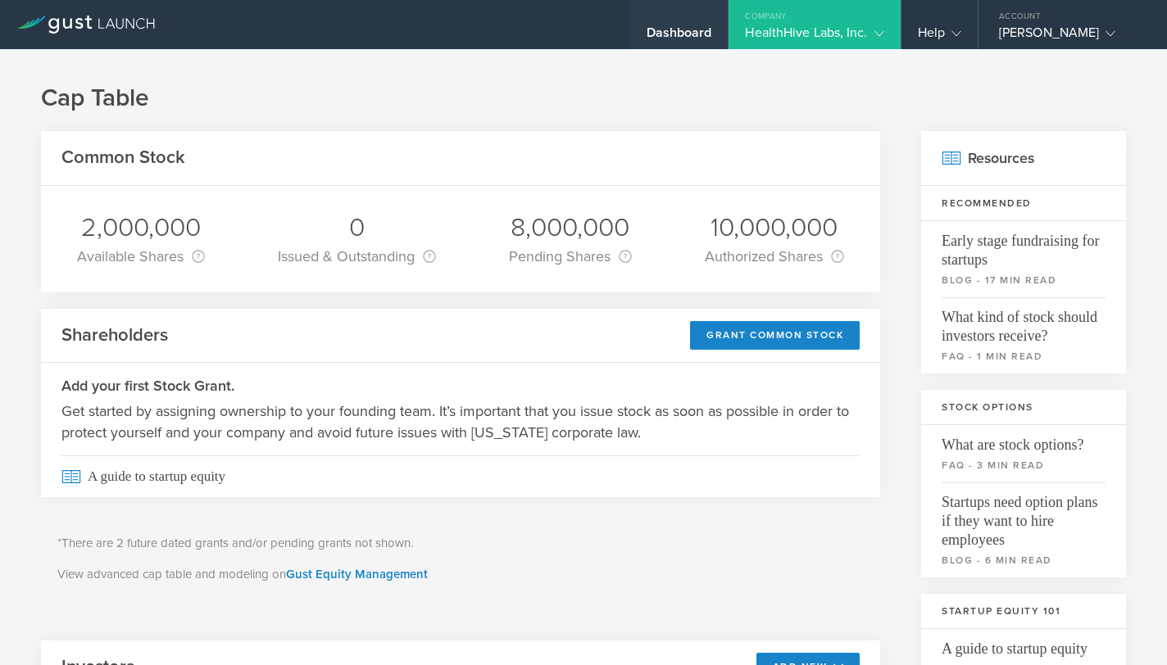
click at [703, 29] on div "Dashboard" at bounding box center [680, 37] width 66 height 25
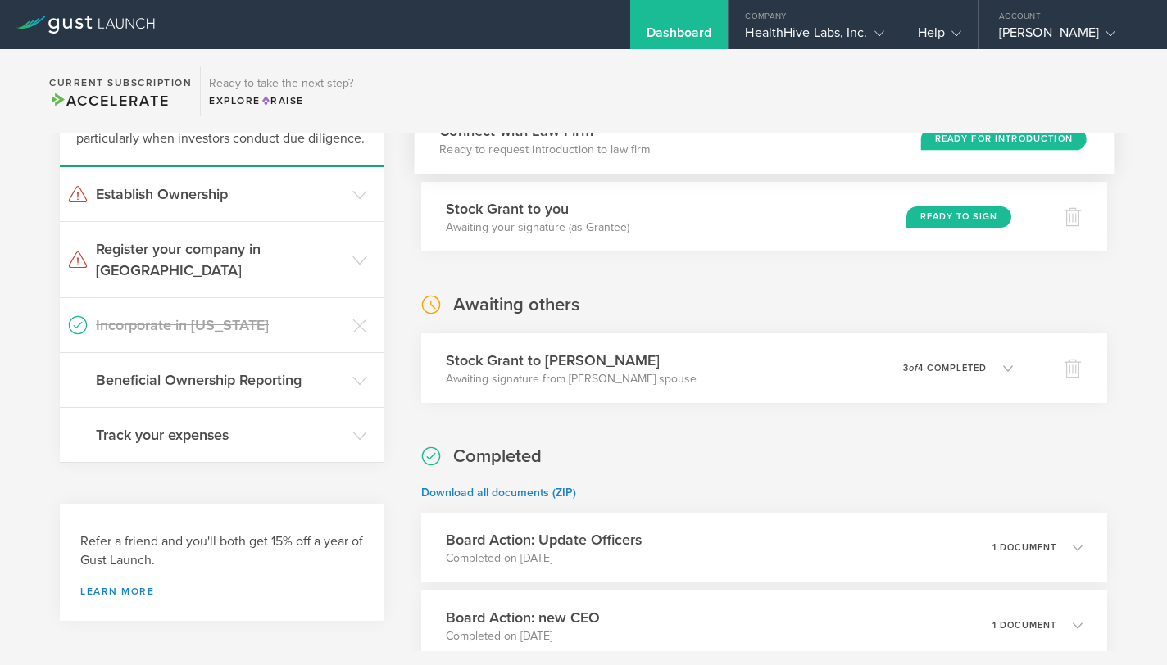
scroll to position [187, 0]
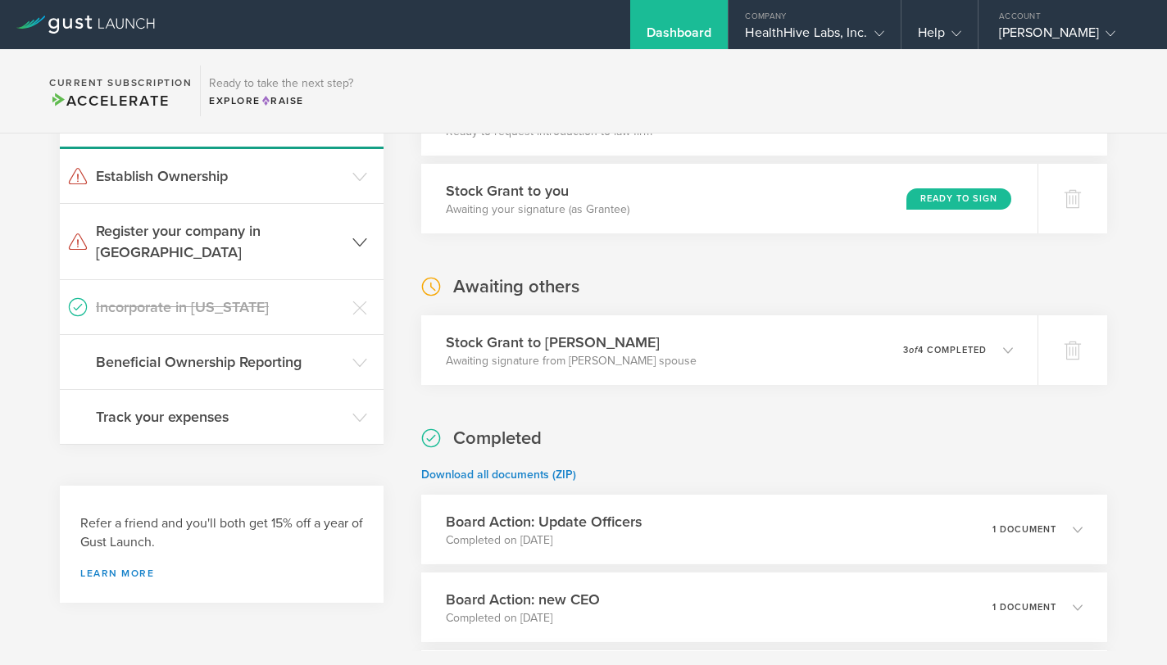
click at [285, 224] on h3 "Register your company in TX" at bounding box center [220, 241] width 248 height 43
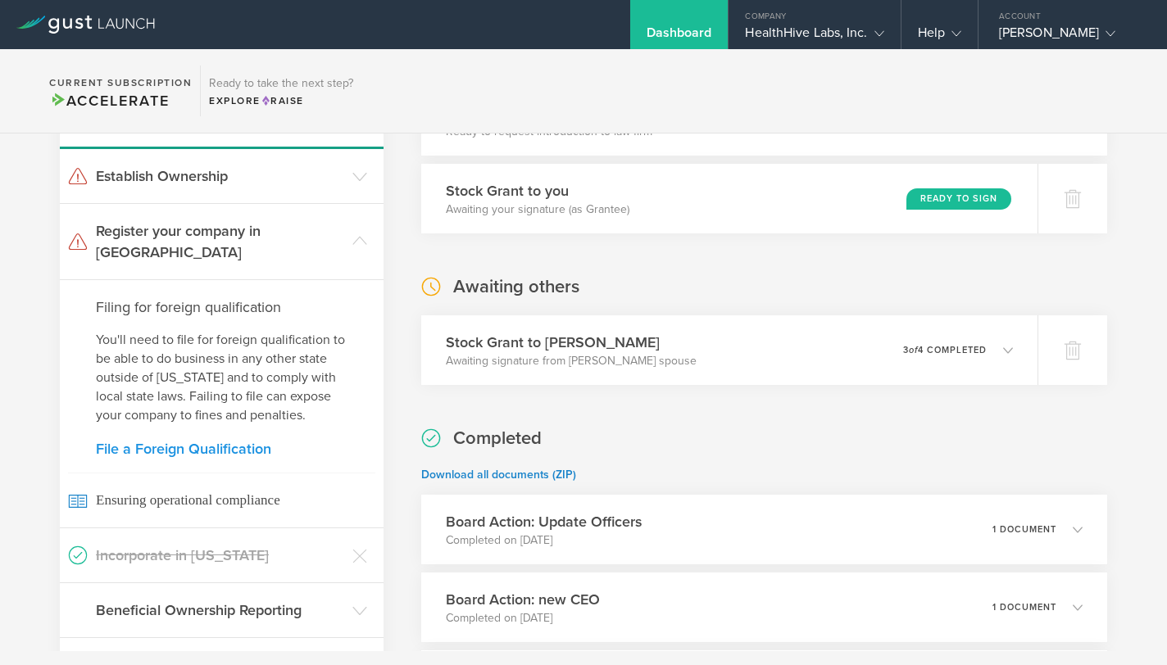
click at [219, 442] on link "File a Foreign Qualification" at bounding box center [222, 449] width 252 height 15
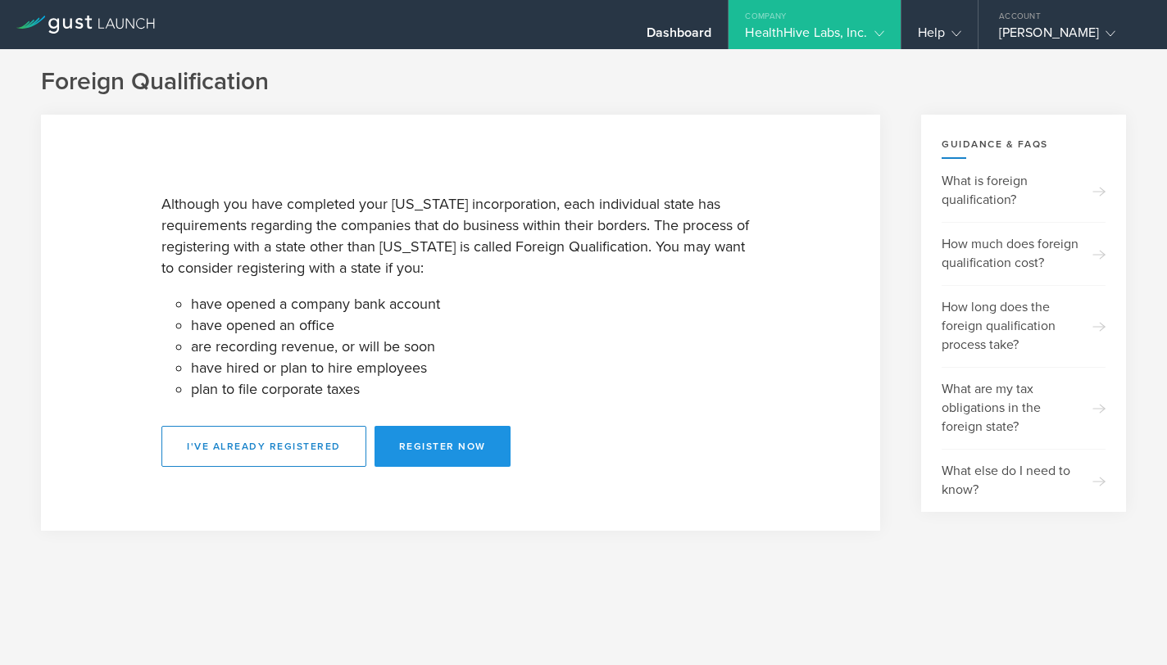
click at [445, 445] on button "Register Now" at bounding box center [442, 446] width 136 height 41
select select "TX"
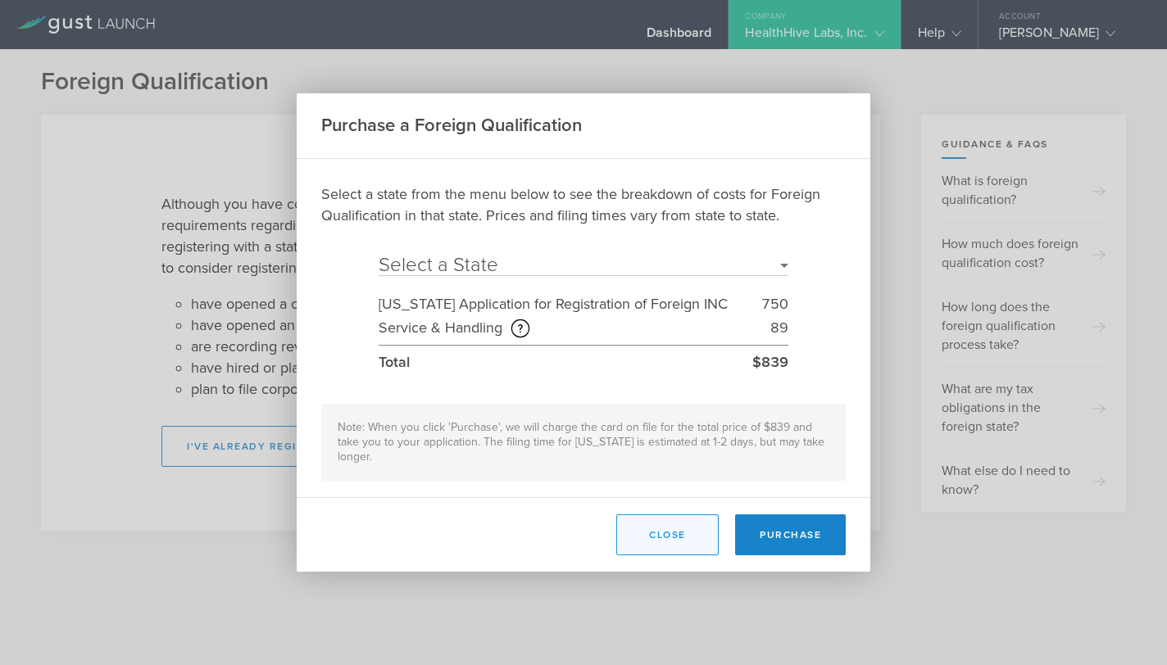
click at [679, 525] on button "Close" at bounding box center [667, 535] width 102 height 41
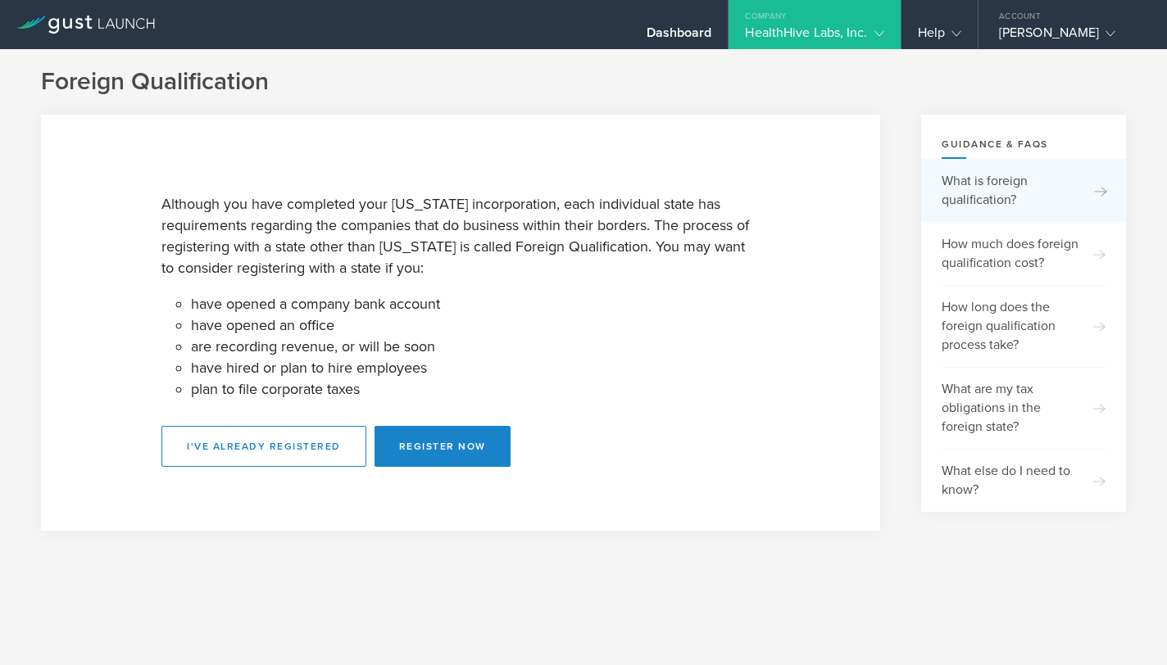
click at [1050, 195] on div "What is foreign qualification?" at bounding box center [1024, 190] width 164 height 63
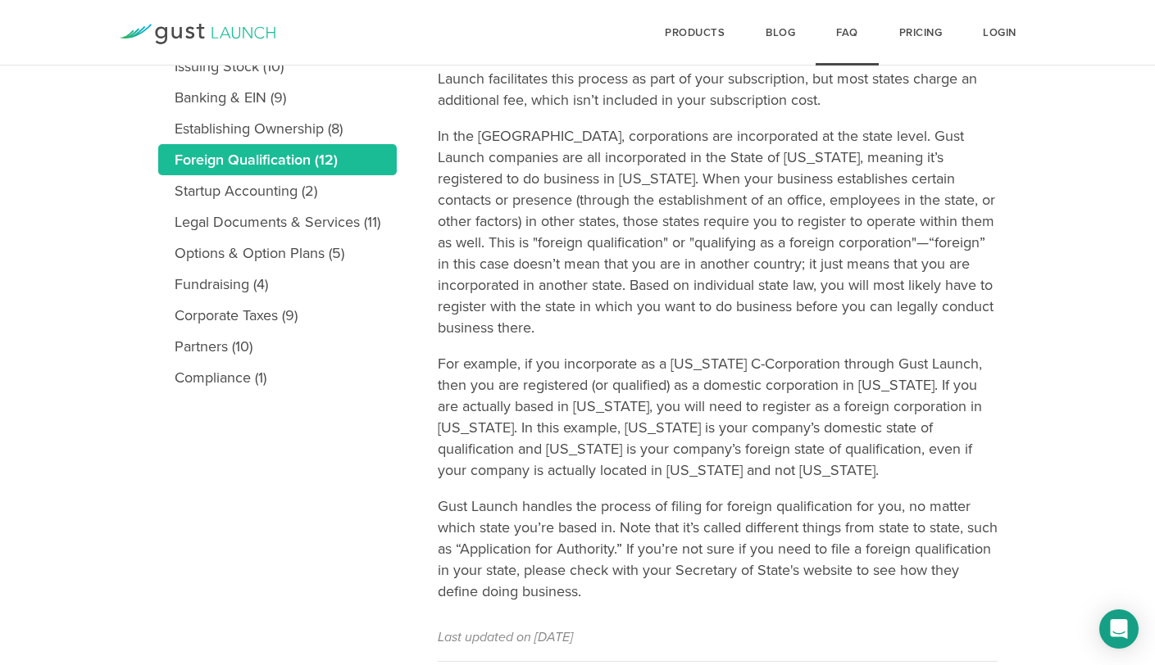
scroll to position [403, 0]
